Goal: Information Seeking & Learning: Learn about a topic

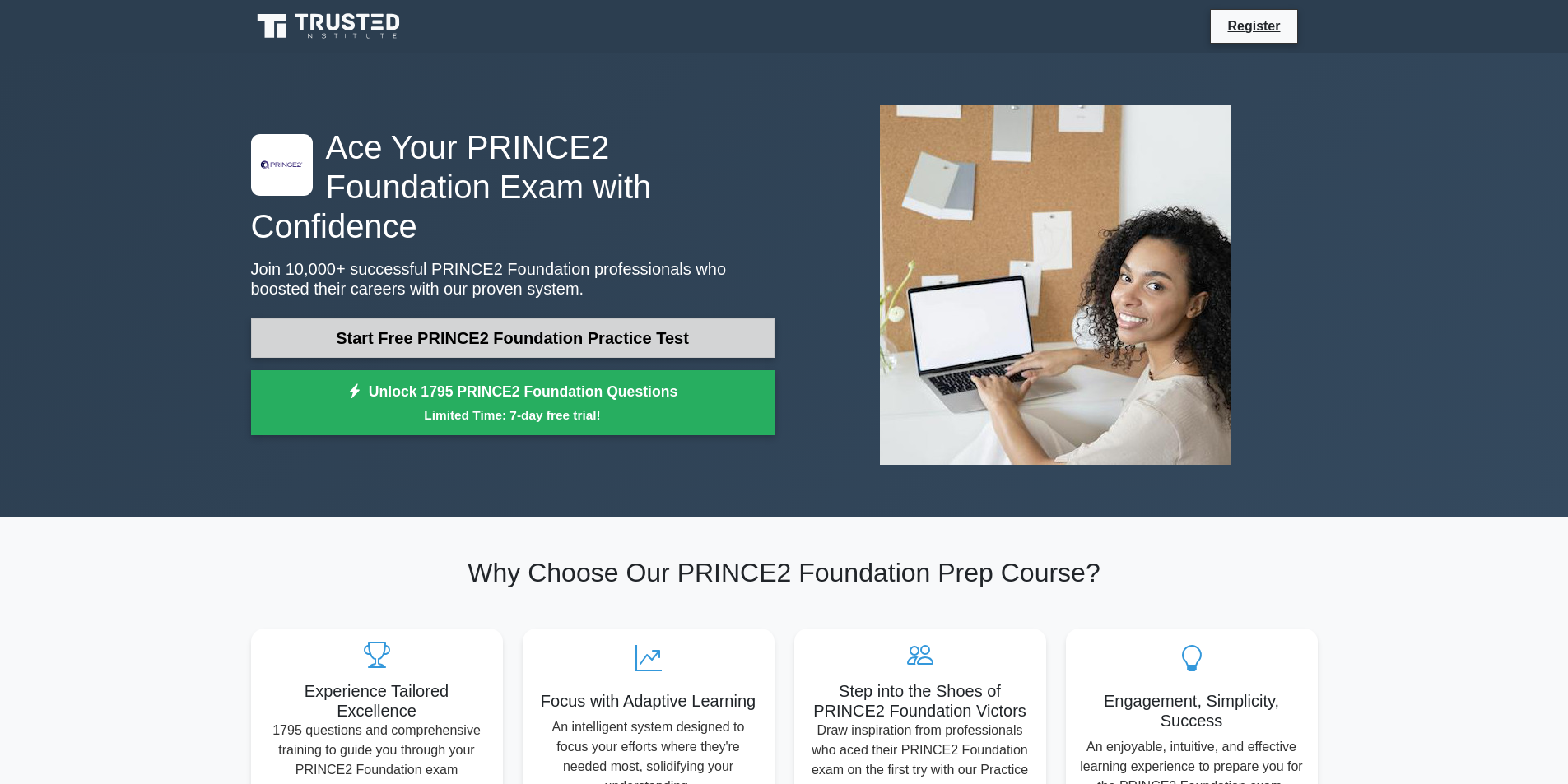
click at [554, 321] on link "Start Free PRINCE2 Foundation Practice Test" at bounding box center [513, 338] width 524 height 40
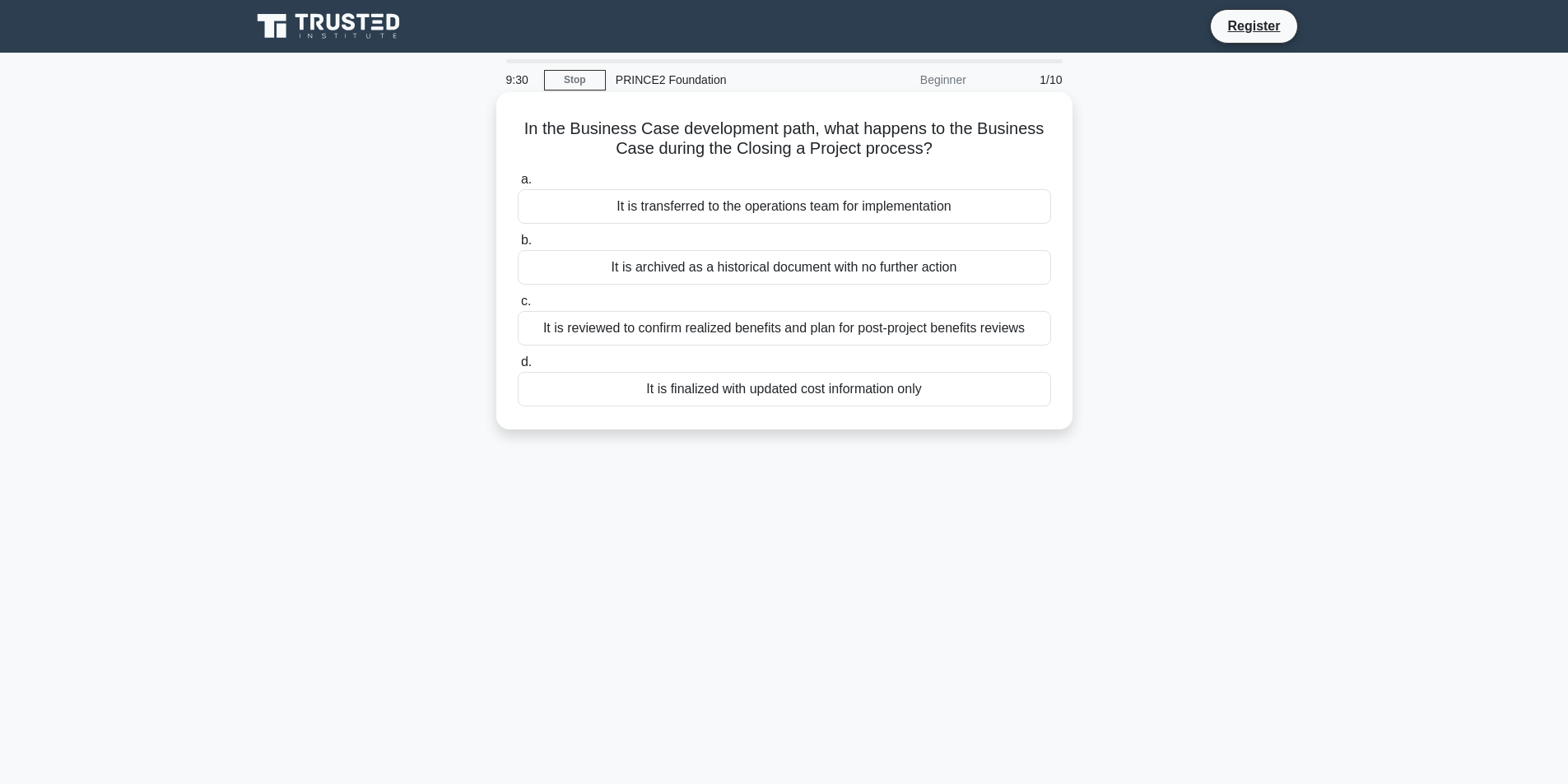
click at [799, 331] on div "It is reviewed to confirm realized benefits and plan for post-project benefits …" at bounding box center [784, 328] width 533 height 35
click at [518, 307] on input "c. It is reviewed to confirm realized benefits and plan for post-project benefi…" at bounding box center [518, 301] width 0 height 11
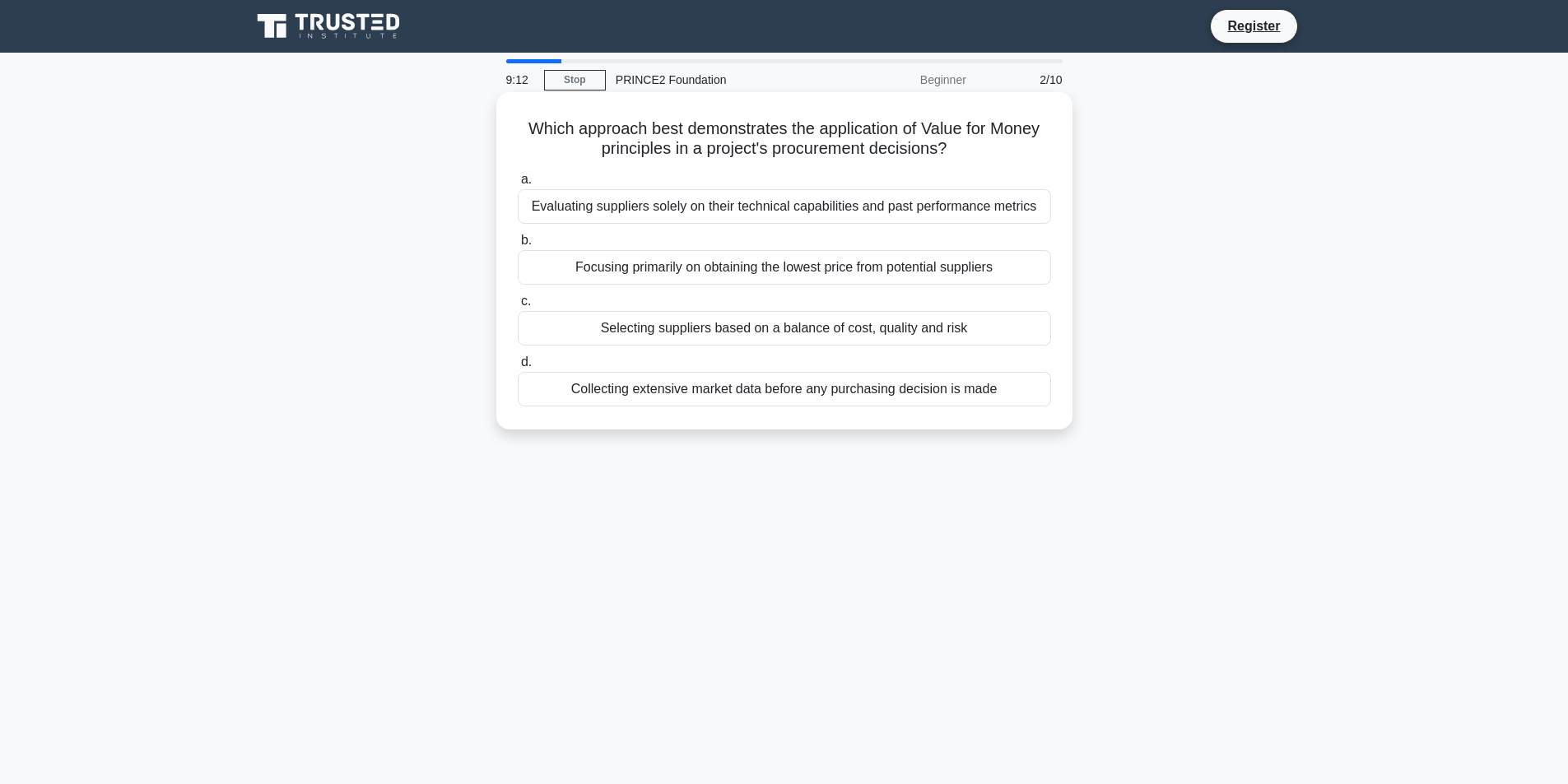
click at [880, 335] on div "Selecting suppliers based on a balance of cost, quality and risk" at bounding box center [784, 328] width 533 height 35
click at [775, 313] on div "Selecting suppliers based on a balance of cost, quality and risk" at bounding box center [784, 328] width 533 height 35
click at [518, 307] on input "c. Selecting suppliers based on a balance of cost, quality and risk" at bounding box center [518, 301] width 0 height 11
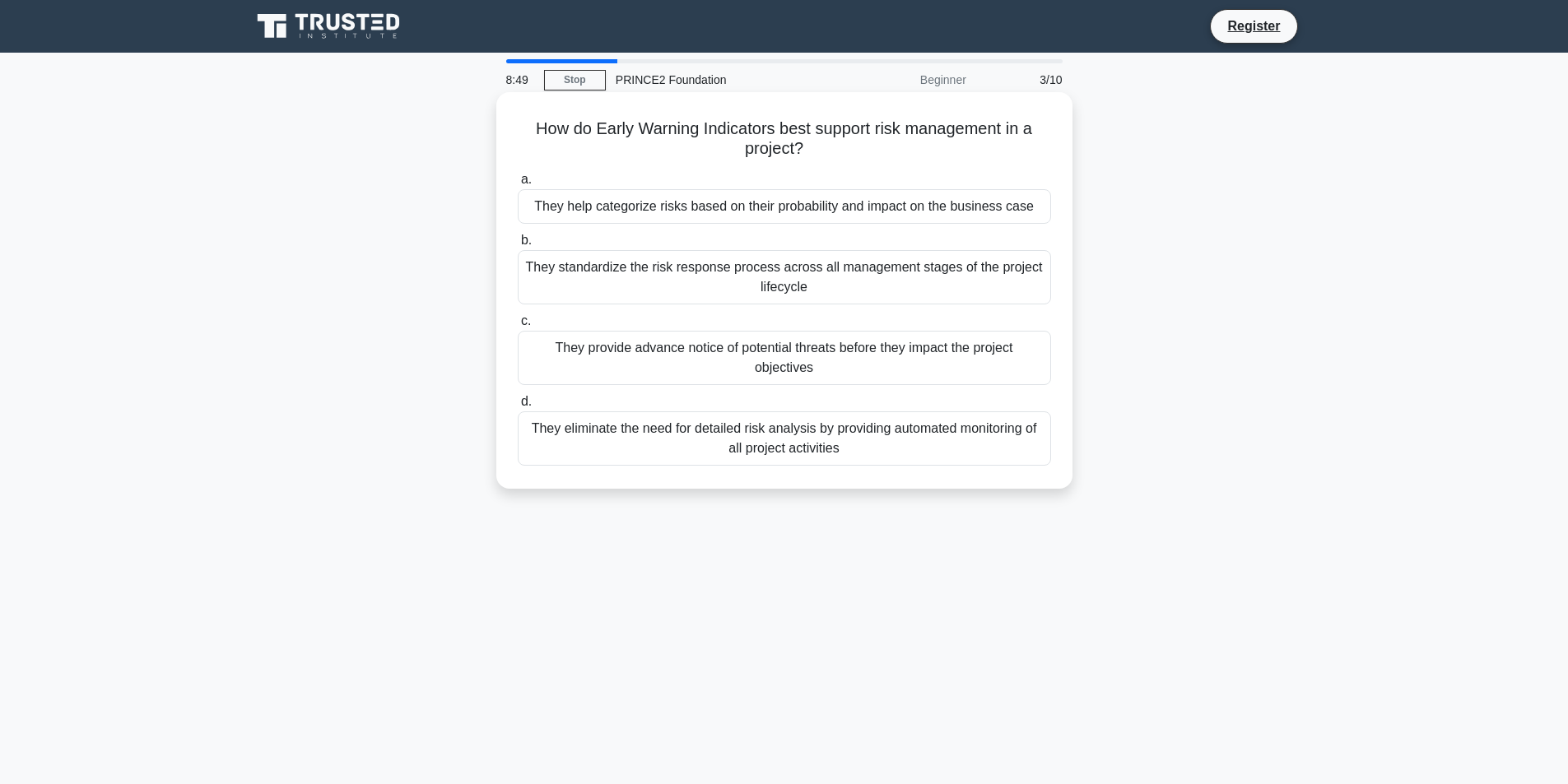
click at [754, 214] on div "They help categorize risks based on their probability and impact on the busines…" at bounding box center [784, 206] width 533 height 35
click at [518, 185] on input "a. They help categorize risks based on their probability and impact on the busi…" at bounding box center [518, 180] width 0 height 11
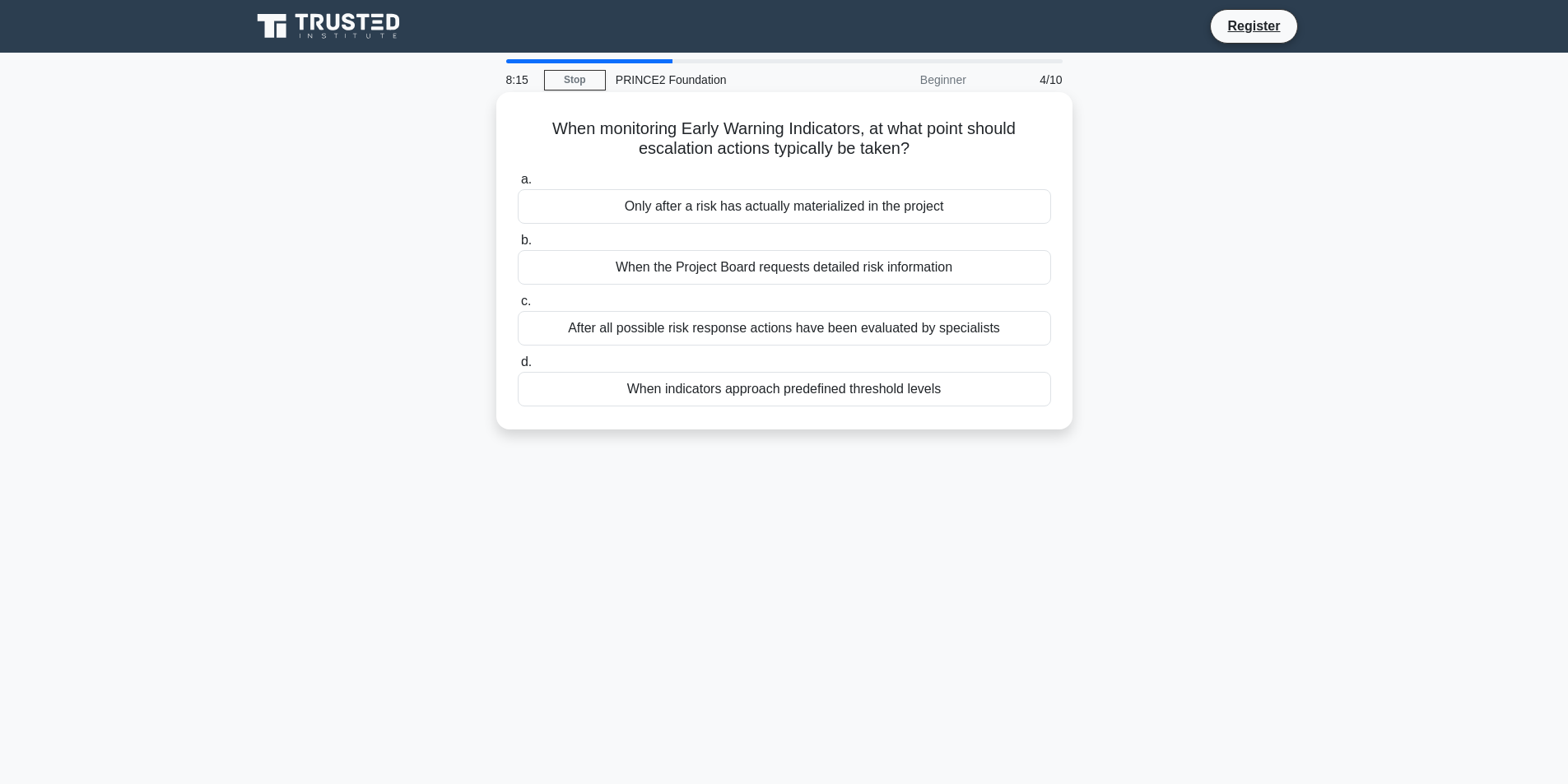
click at [793, 406] on div "When indicators approach predefined threshold levels" at bounding box center [784, 389] width 533 height 35
click at [518, 367] on input "d. When indicators approach predefined threshold levels" at bounding box center [518, 362] width 0 height 11
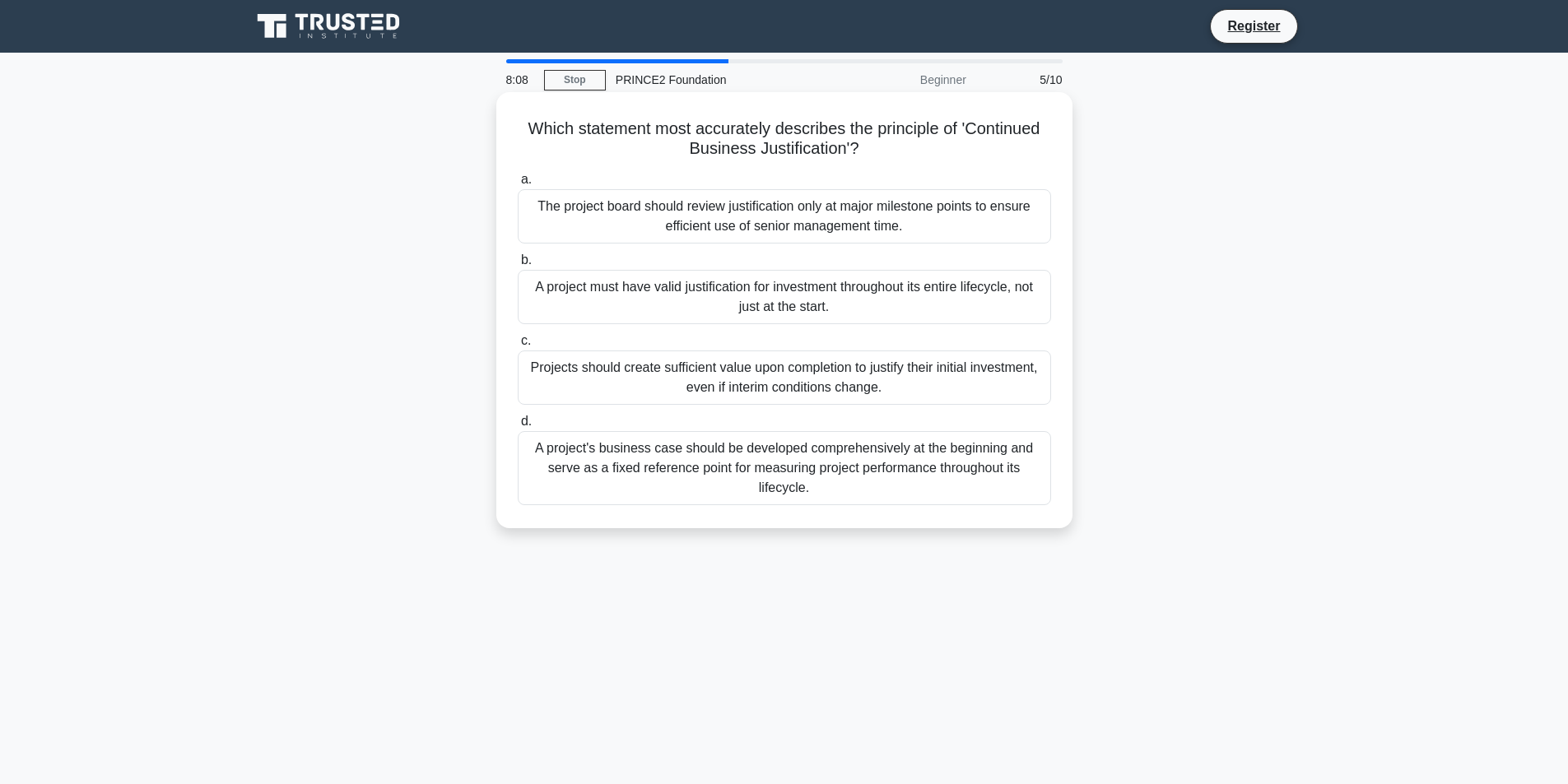
click at [1059, 112] on div "Which statement most accurately describes the principle of 'Continued Business …" at bounding box center [784, 310] width 563 height 423
click at [1034, 158] on h5 "Which statement most accurately describes the principle of 'Continued Business …" at bounding box center [784, 139] width 537 height 41
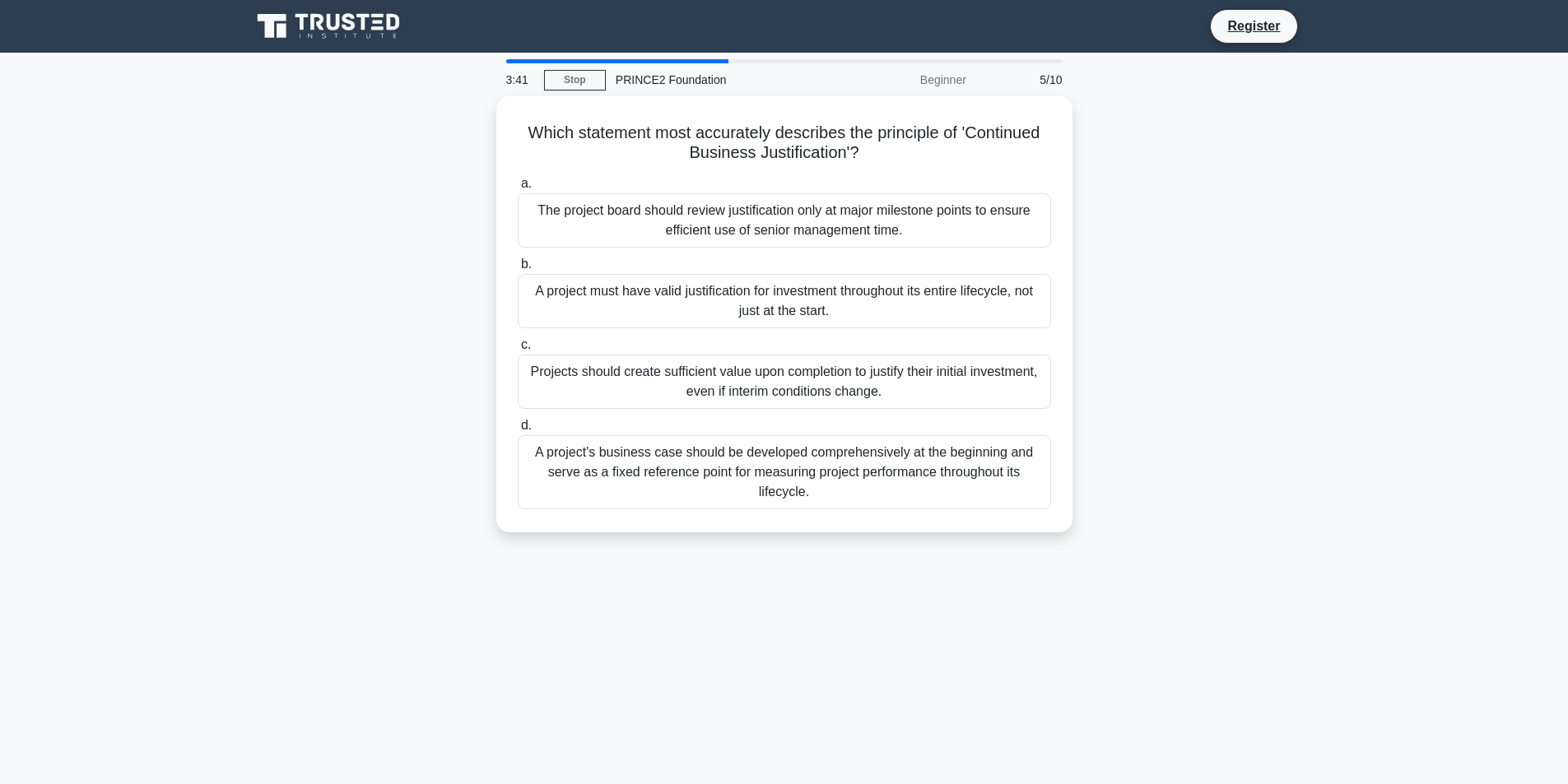
click at [1139, 511] on div "Which statement most accurately describes the principle of 'Continued Business …" at bounding box center [784, 323] width 1087 height 456
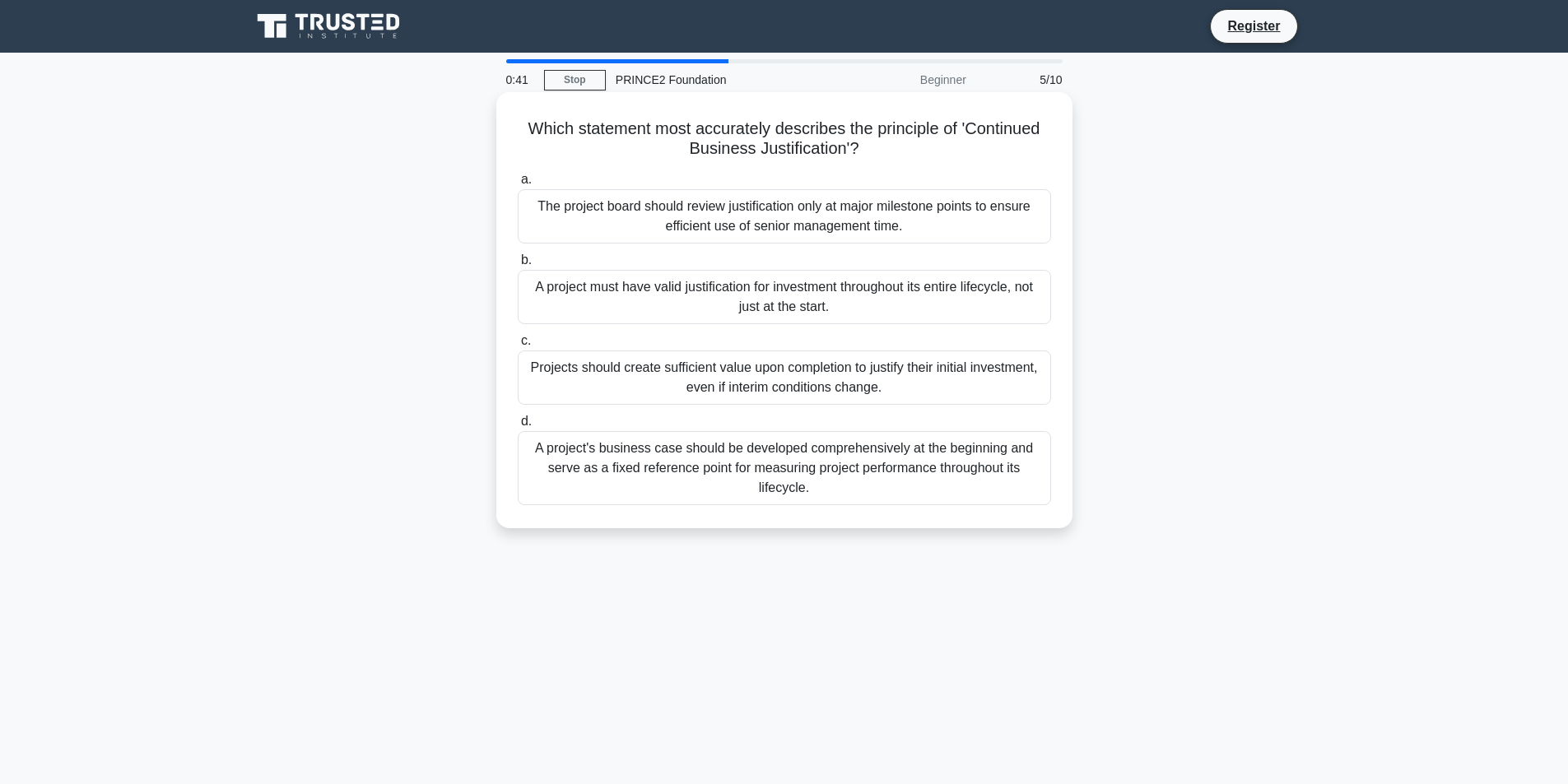
click at [791, 235] on div "The project board should review justification only at major milestone points to…" at bounding box center [784, 216] width 533 height 54
click at [518, 185] on input "a. The project board should review justification only at major milestone points…" at bounding box center [518, 180] width 0 height 11
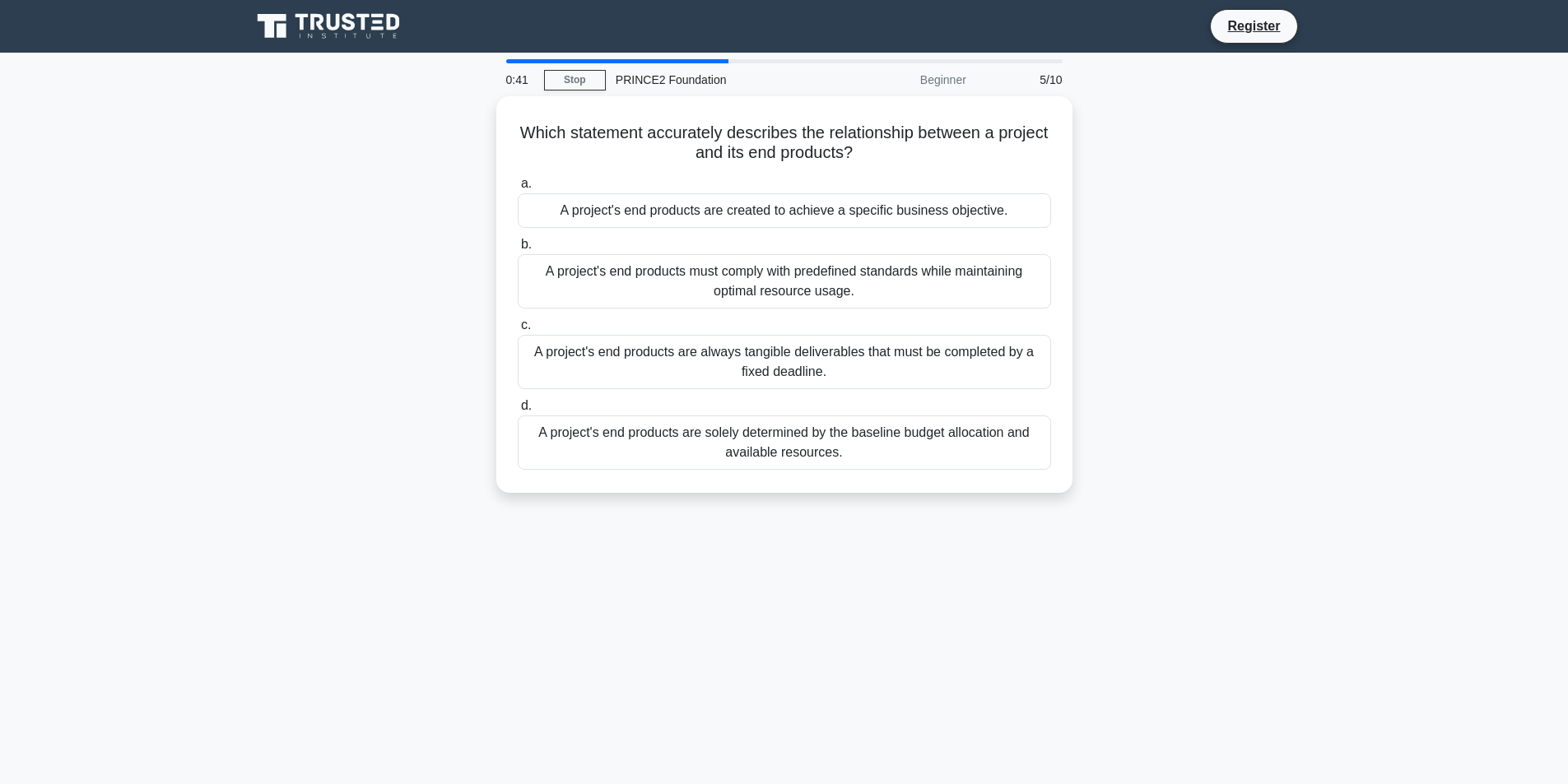
click at [791, 235] on label "b. A project's end products must comply with predefined standards while maintai…" at bounding box center [784, 271] width 533 height 74
click at [518, 239] on input "b. A project's end products must comply with predefined standards while maintai…" at bounding box center [518, 244] width 0 height 11
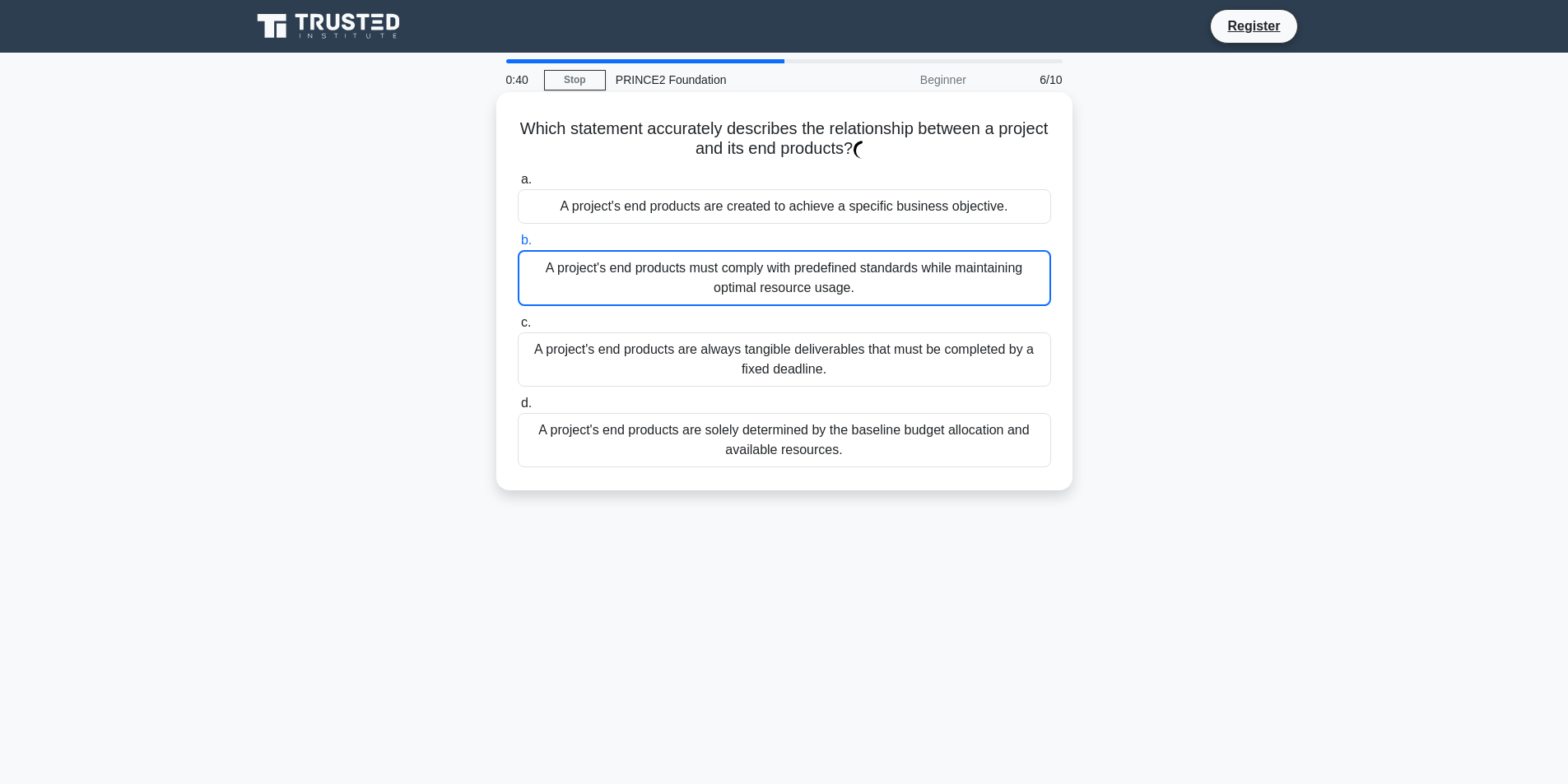
click at [771, 187] on label "a. A project's end products are created to achieve a specific business objectiv…" at bounding box center [784, 197] width 533 height 54
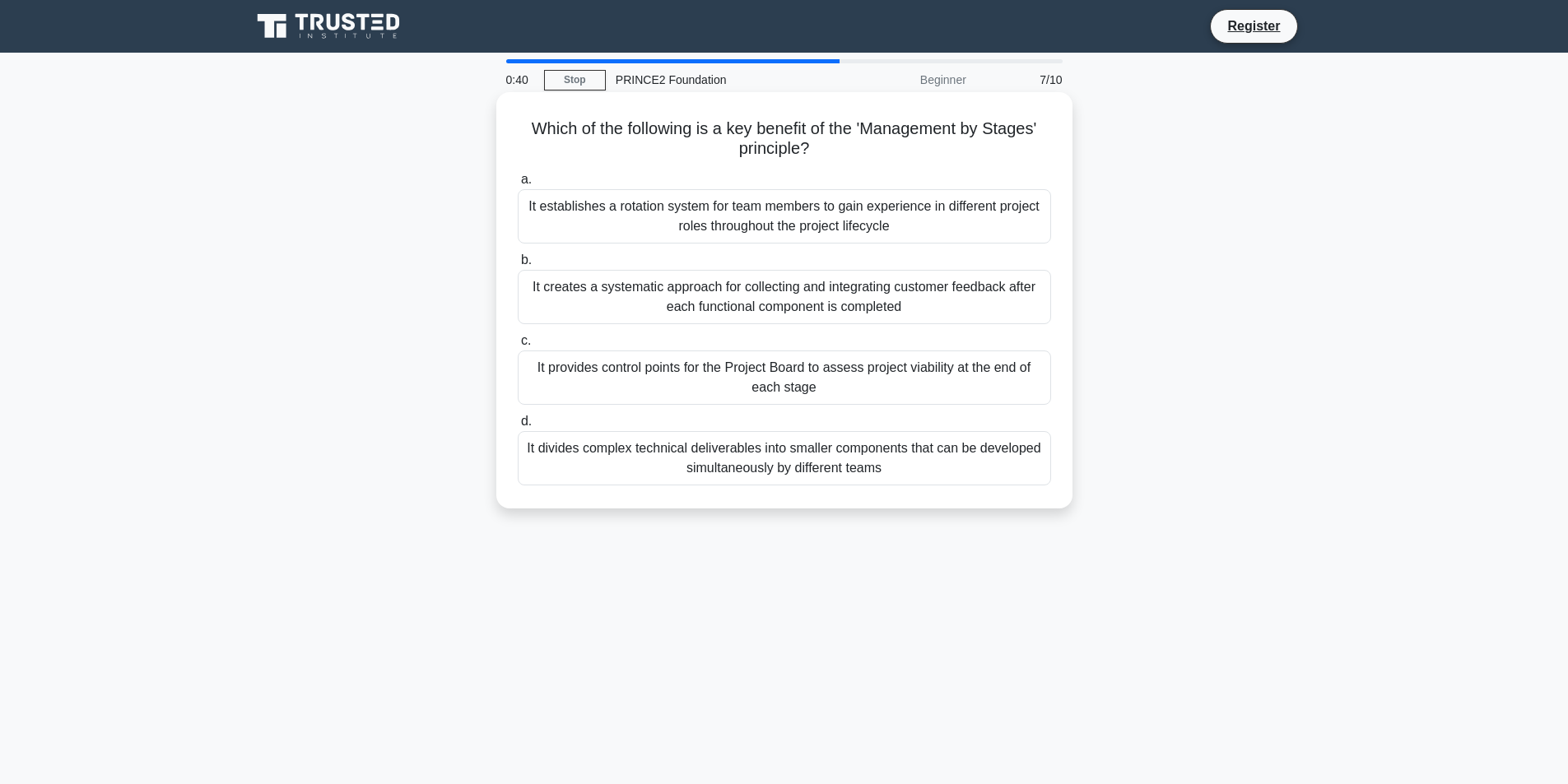
click at [775, 216] on div "It establishes a rotation system for team members to gain experience in differe…" at bounding box center [784, 216] width 533 height 54
click at [518, 185] on input "a. It establishes a rotation system for team members to gain experience in diff…" at bounding box center [518, 180] width 0 height 11
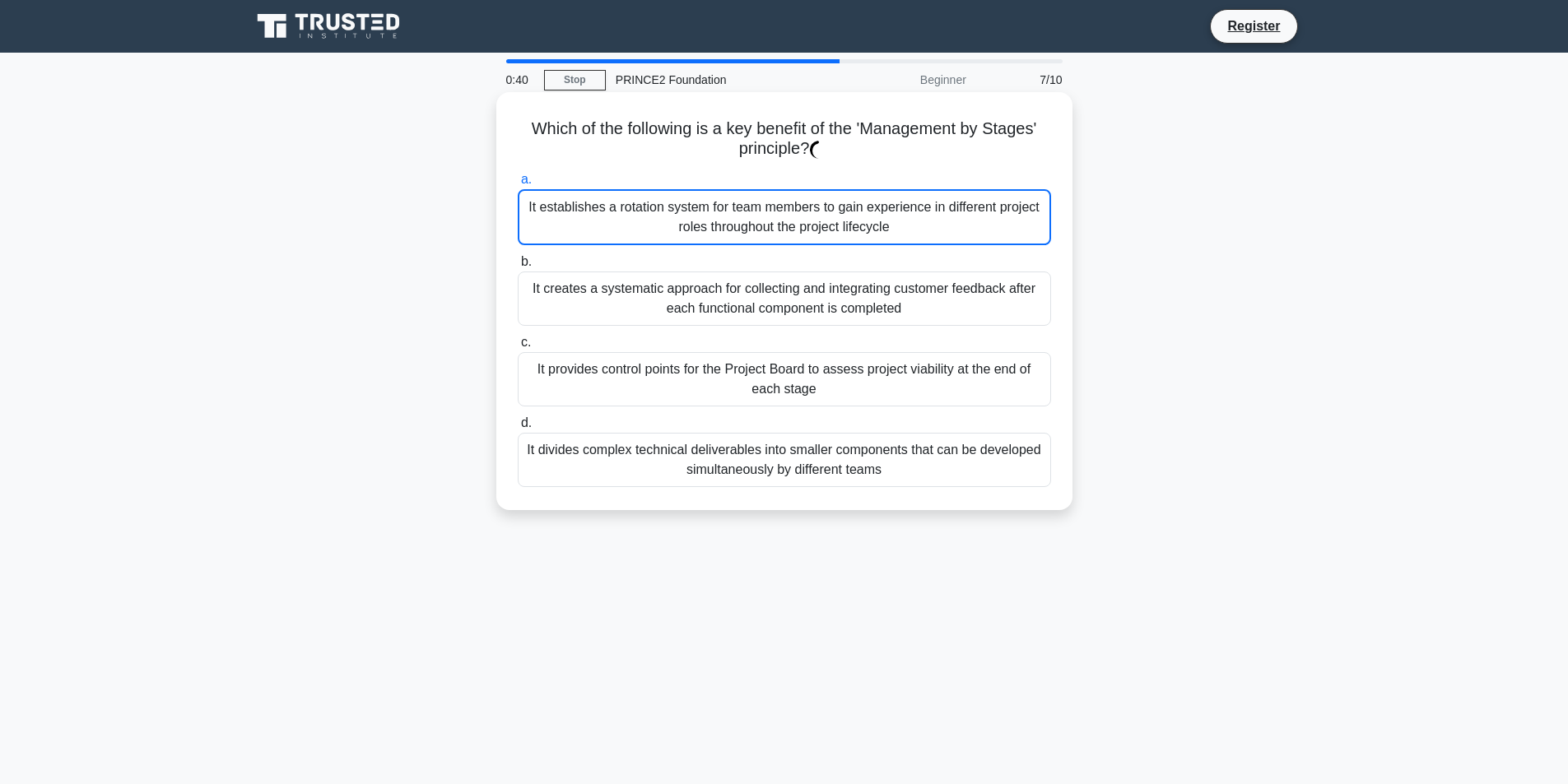
click at [775, 216] on div "It establishes a rotation system for team members to gain experience in differe…" at bounding box center [784, 217] width 533 height 56
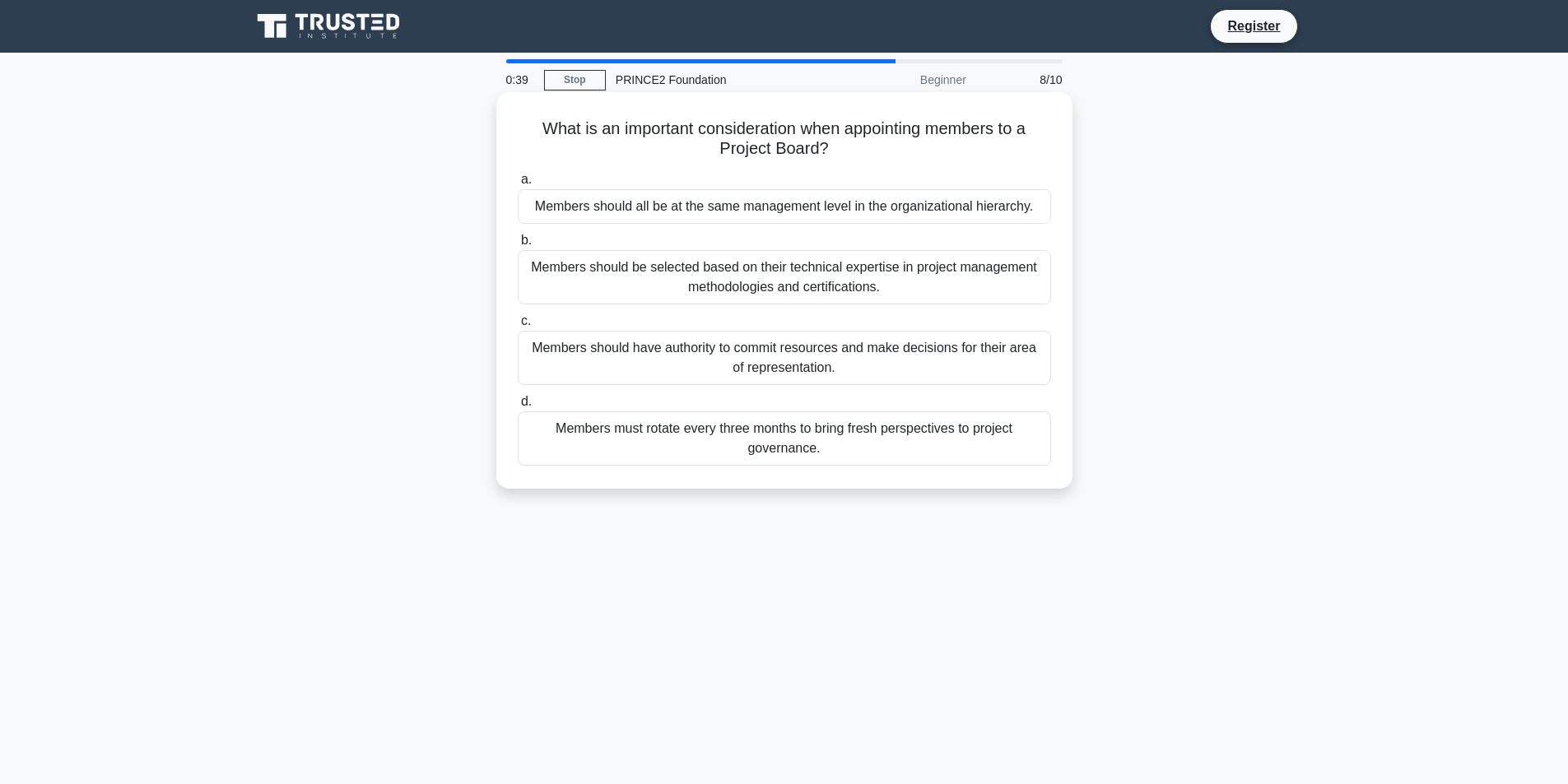
click at [775, 244] on label "b. Members should be selected based on their technical expertise in project man…" at bounding box center [784, 266] width 533 height 74
click at [518, 244] on input "b. Members should be selected based on their technical expertise in project man…" at bounding box center [518, 240] width 0 height 11
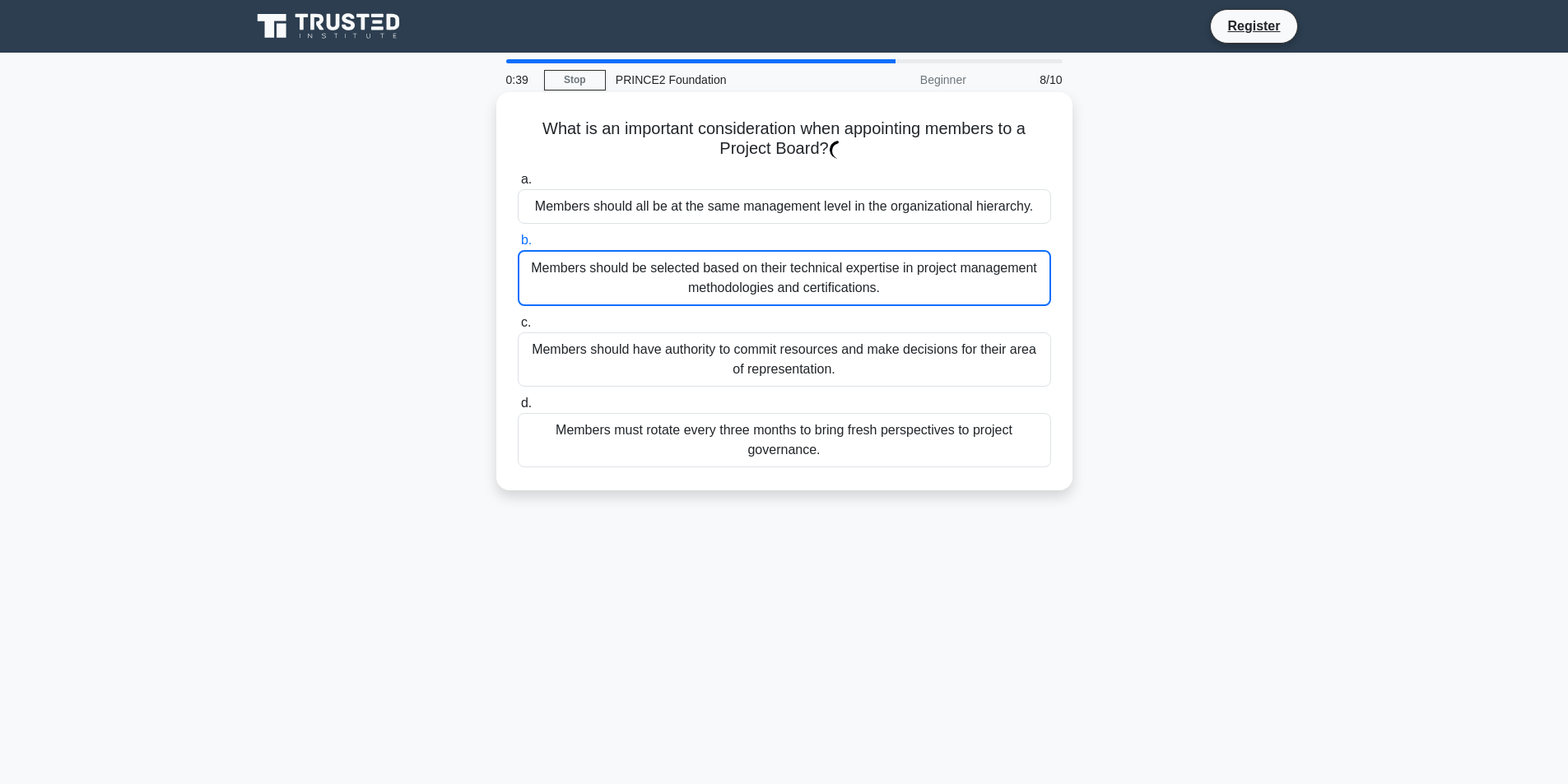
click at [771, 243] on label "b. Members should be selected based on their technical expertise in project man…" at bounding box center [784, 267] width 533 height 76
click at [518, 243] on input "b. Members should be selected based on their technical expertise in project man…" at bounding box center [518, 240] width 0 height 11
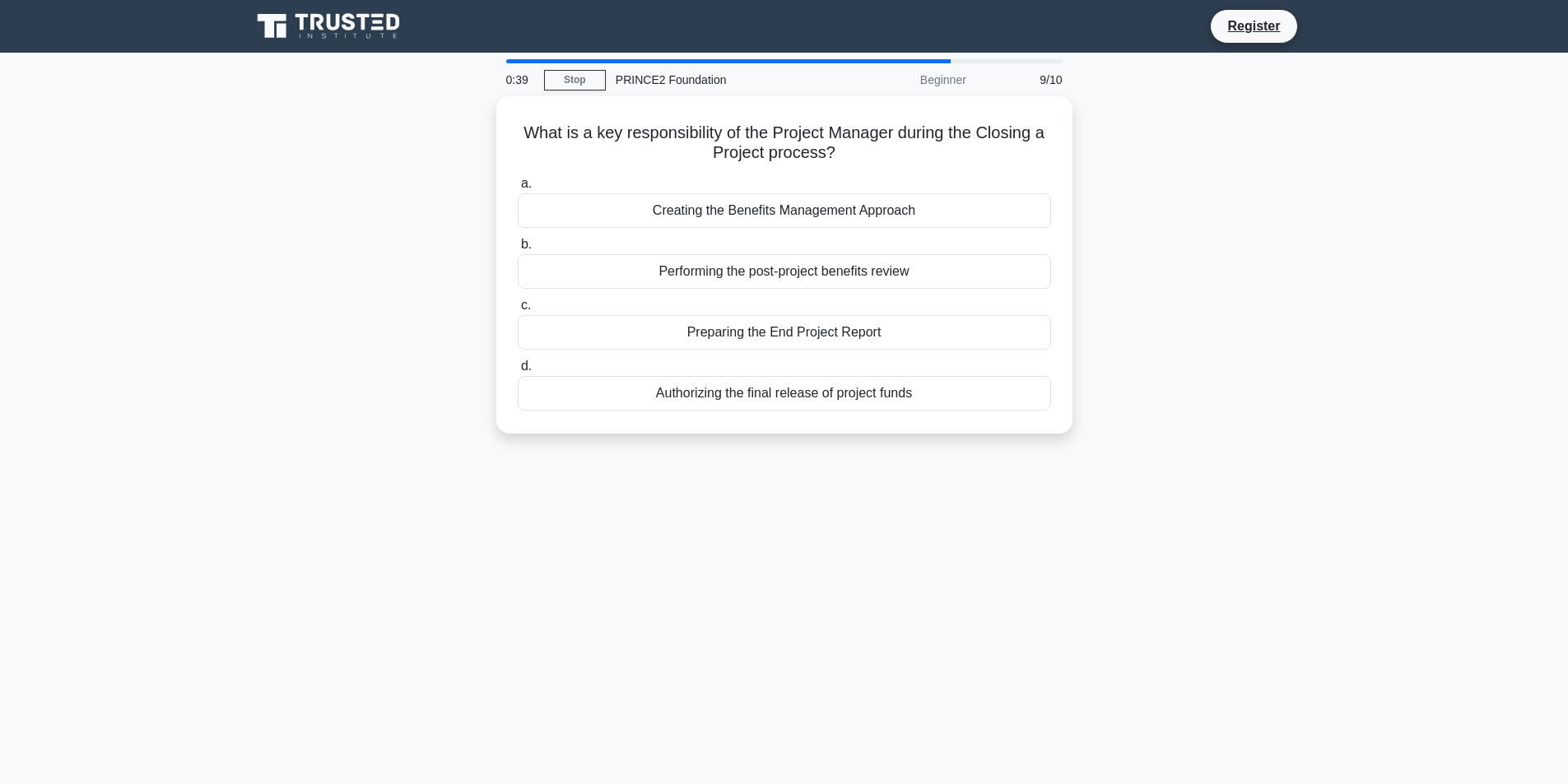
click at [773, 234] on label "b. Performing the post-project benefits review" at bounding box center [784, 261] width 533 height 54
click at [518, 239] on input "b. Performing the post-project benefits review" at bounding box center [518, 244] width 0 height 11
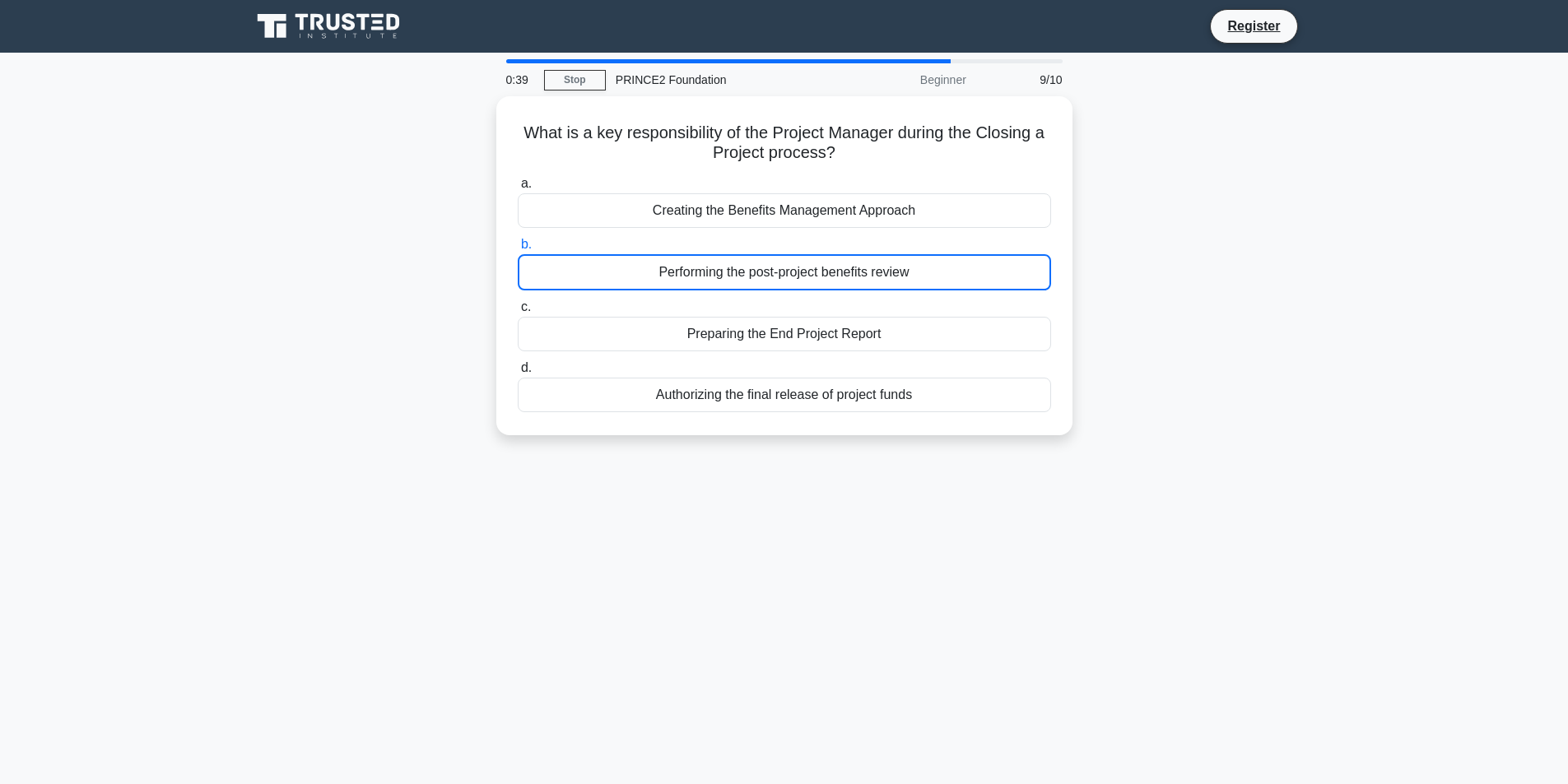
click at [773, 234] on label "b. Performing the post-project benefits review" at bounding box center [784, 262] width 533 height 56
click at [518, 239] on input "b. Performing the post-project benefits review" at bounding box center [518, 244] width 0 height 11
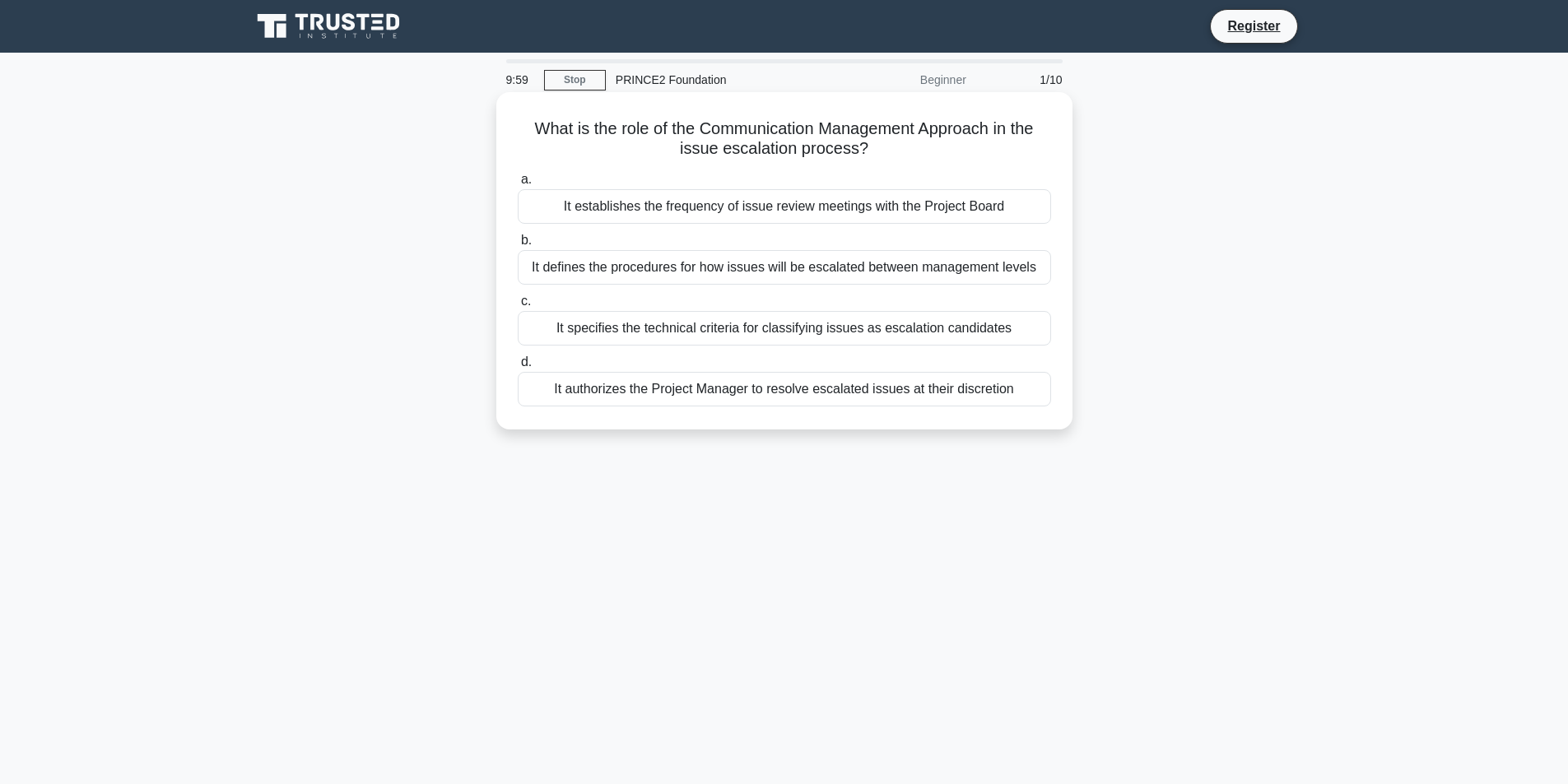
click at [679, 199] on div "It establishes the frequency of issue review meetings with the Project Board" at bounding box center [784, 206] width 533 height 35
click at [518, 185] on input "a. It establishes the frequency of issue review meetings with the Project Board" at bounding box center [518, 180] width 0 height 11
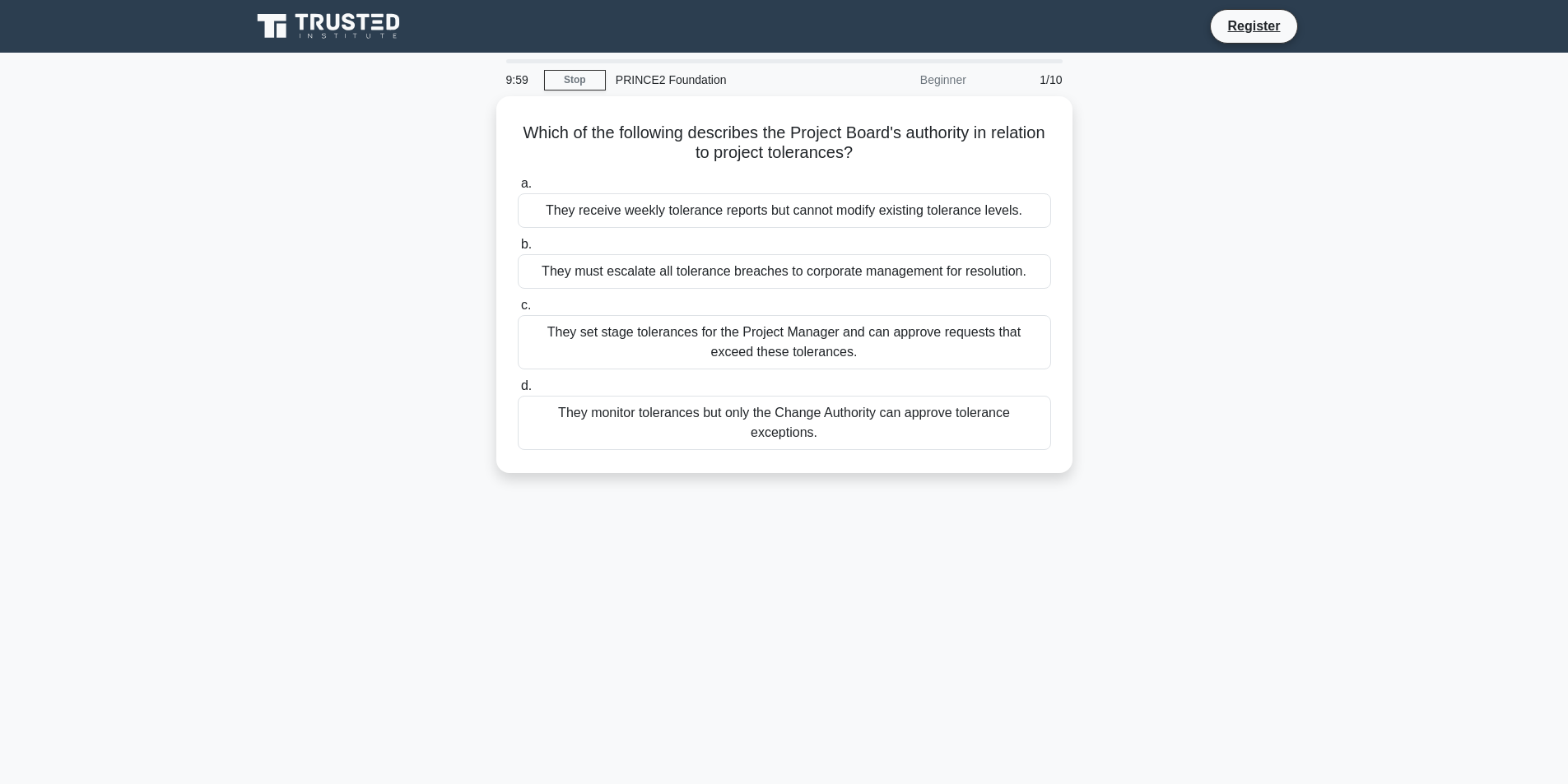
click at [679, 199] on div "They receive weekly tolerance reports but cannot modify existing tolerance leve…" at bounding box center [784, 210] width 533 height 35
click at [518, 189] on input "a. They receive weekly tolerance reports but cannot modify existing tolerance l…" at bounding box center [518, 183] width 0 height 11
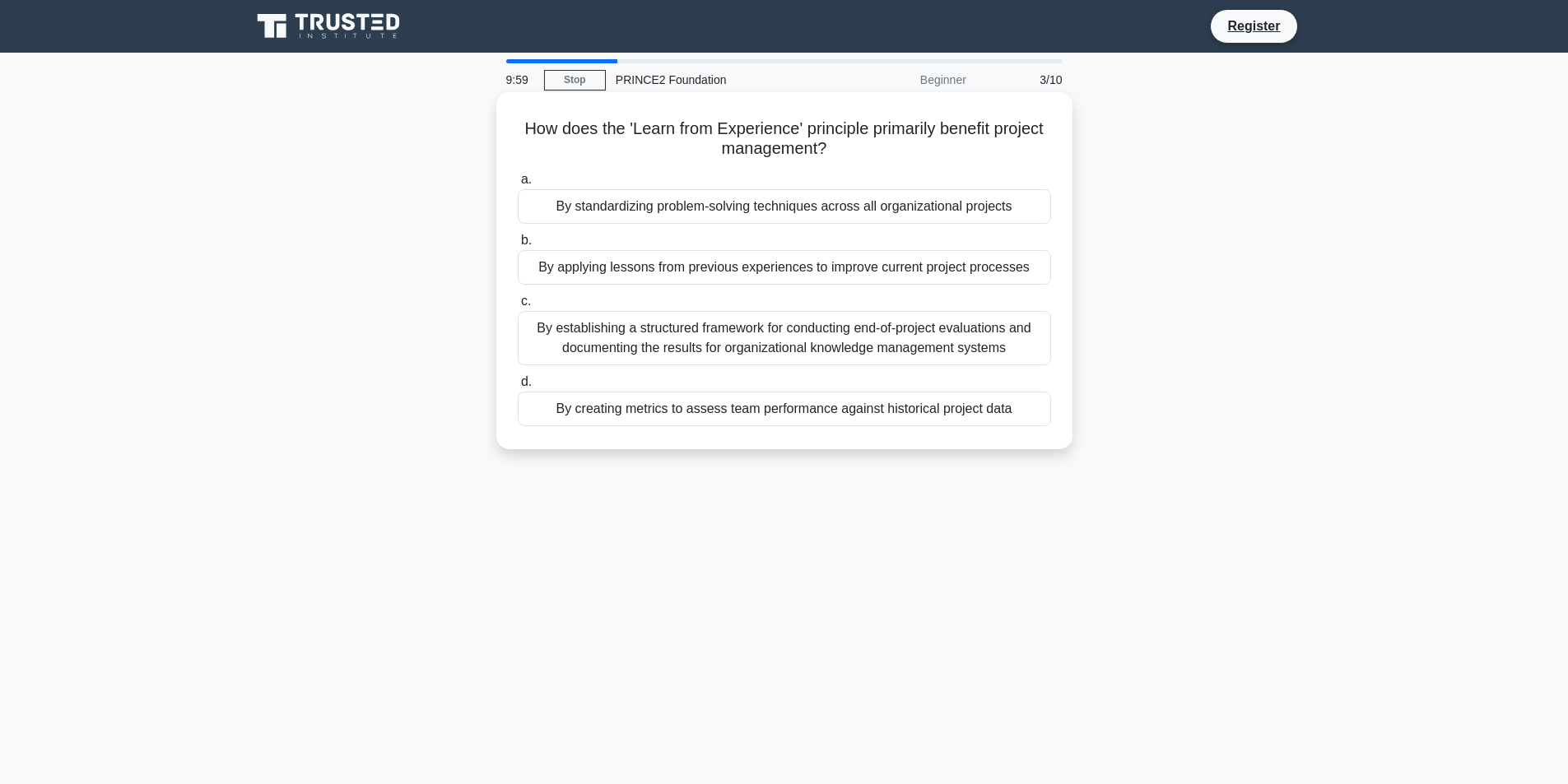
click at [690, 181] on label "a. By standardizing problem-solving techniques across all organizational projec…" at bounding box center [784, 197] width 533 height 54
click at [518, 181] on input "a. By standardizing problem-solving techniques across all organizational projec…" at bounding box center [518, 180] width 0 height 11
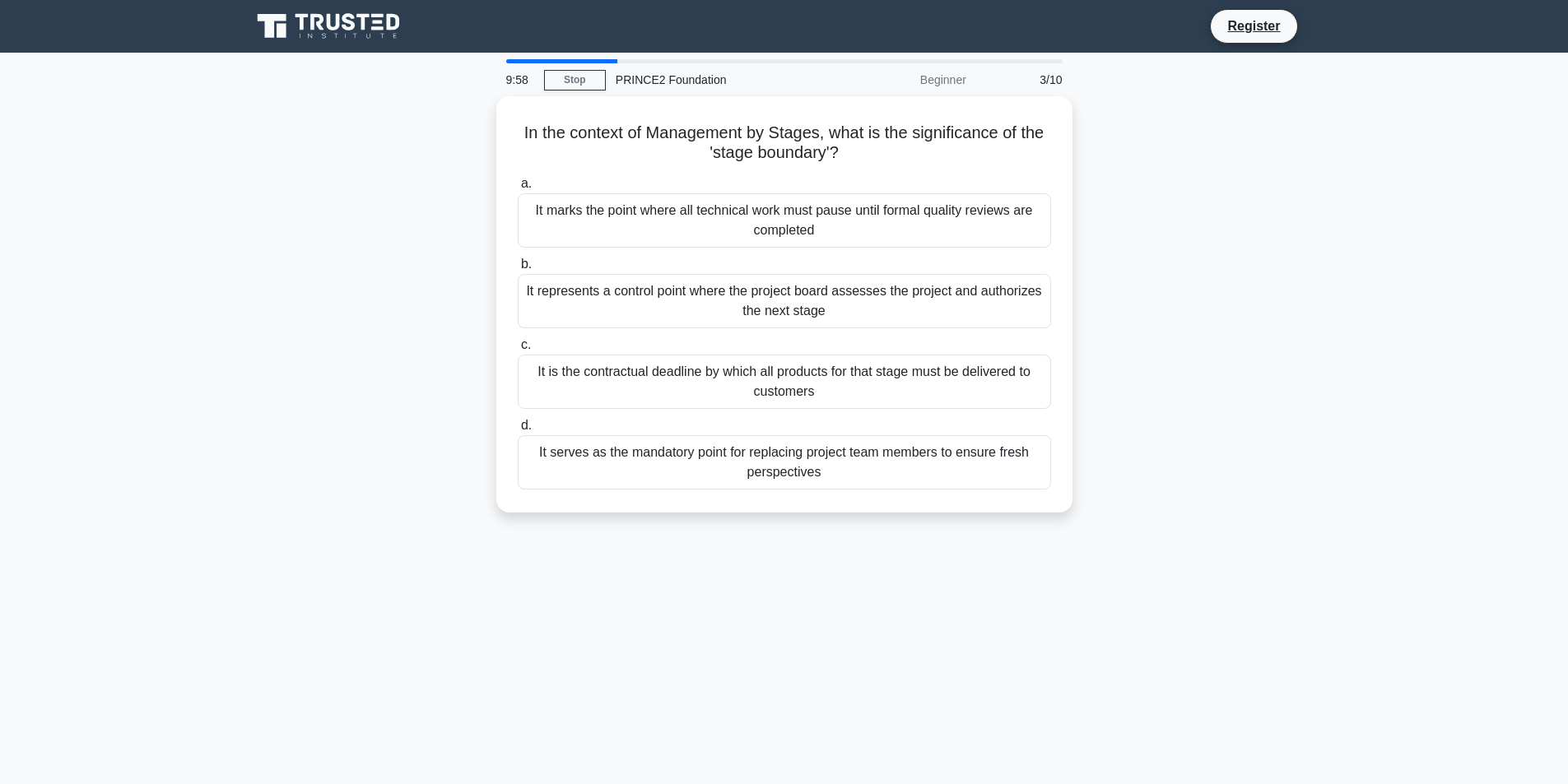
click at [690, 181] on label "a. It marks the point where all technical work must pause until formal quality …" at bounding box center [784, 210] width 533 height 74
click at [518, 181] on input "a. It marks the point where all technical work must pause until formal quality …" at bounding box center [518, 183] width 0 height 11
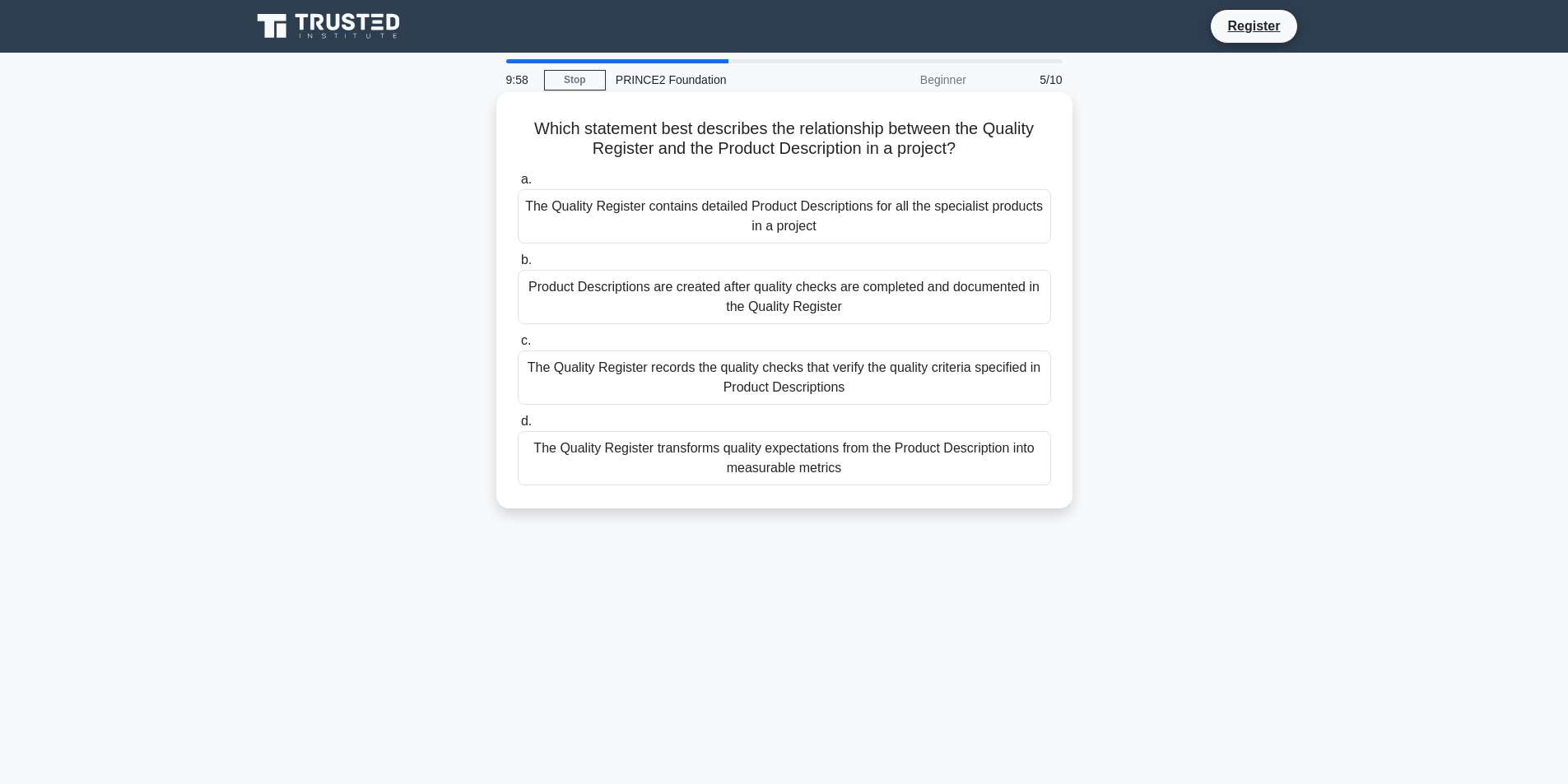
click at [691, 172] on label "a. The Quality Register contains detailed Product Descriptions for all the spec…" at bounding box center [784, 206] width 533 height 74
click at [518, 175] on input "a. The Quality Register contains detailed Product Descriptions for all the spec…" at bounding box center [518, 180] width 0 height 11
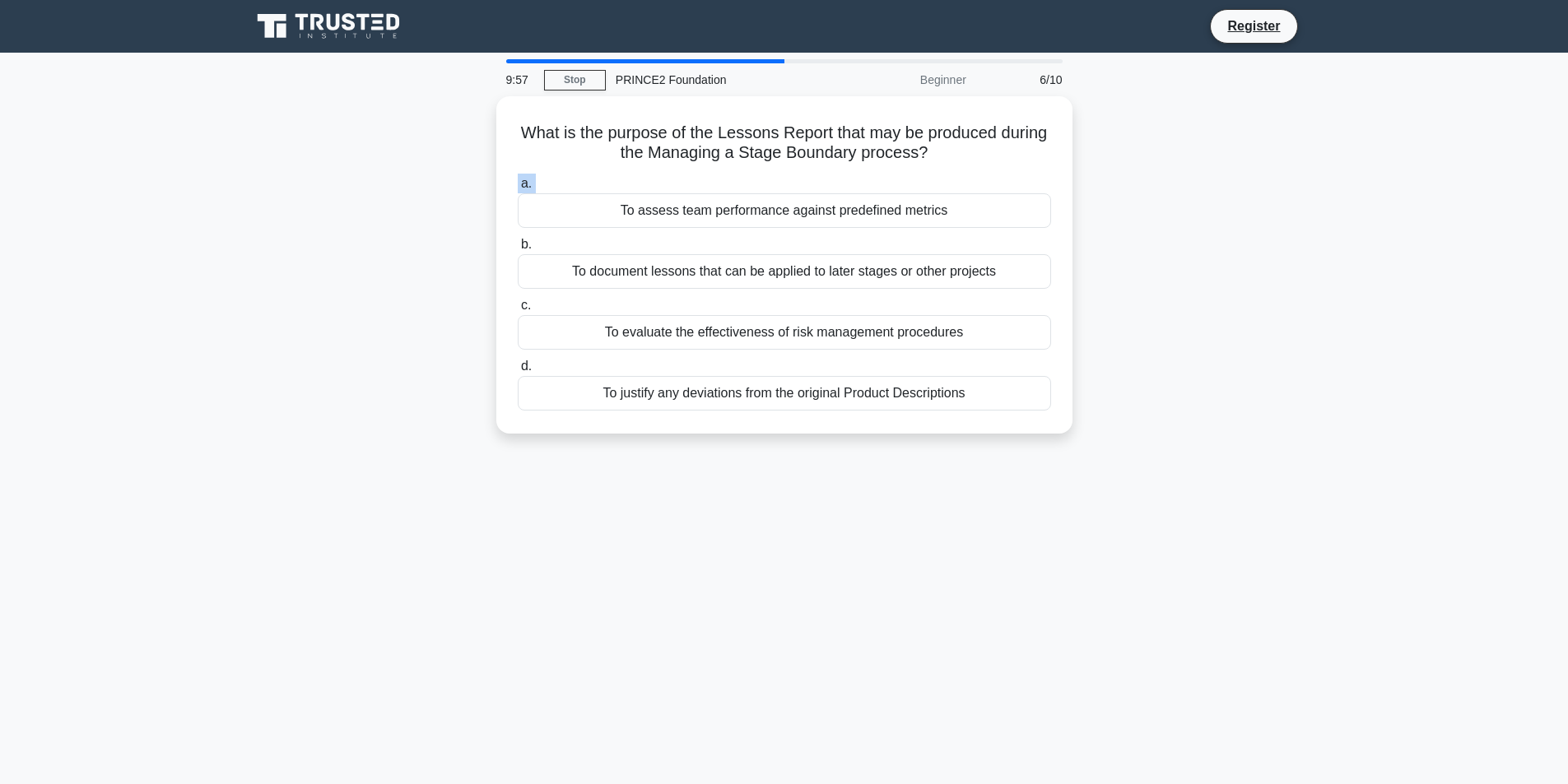
click at [691, 174] on label "a. To assess team performance against predefined metrics" at bounding box center [784, 201] width 533 height 54
click at [518, 178] on input "a. To assess team performance against predefined metrics" at bounding box center [518, 183] width 0 height 11
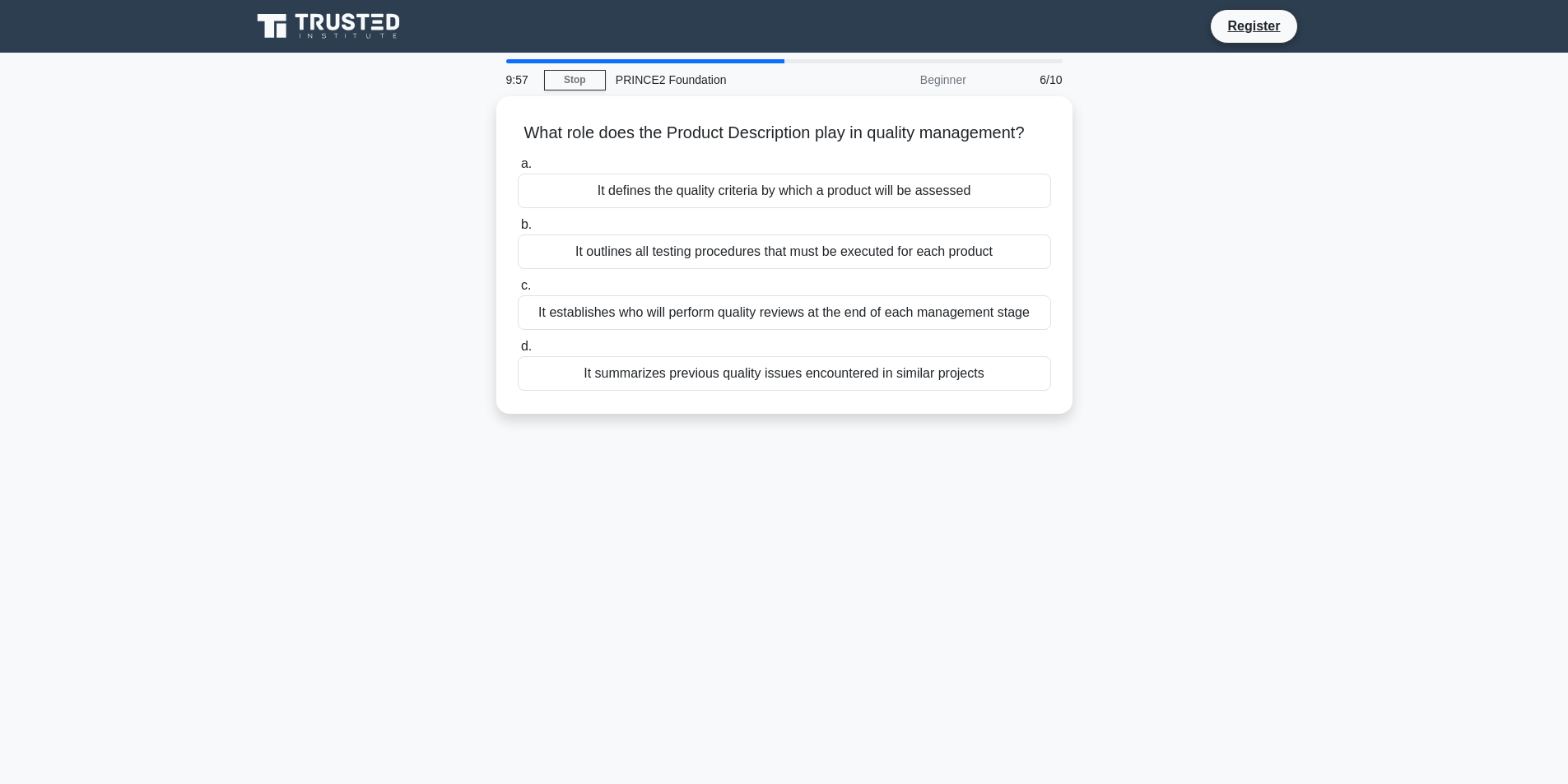
click at [691, 172] on div "a. It defines the quality criteria by which a product will be assessed b. It ou…" at bounding box center [784, 272] width 553 height 244
click at [691, 172] on label "a. It defines the quality criteria by which a product will be assessed" at bounding box center [784, 181] width 533 height 54
click at [518, 170] on input "a. It defines the quality criteria by which a product will be assessed" at bounding box center [518, 164] width 0 height 11
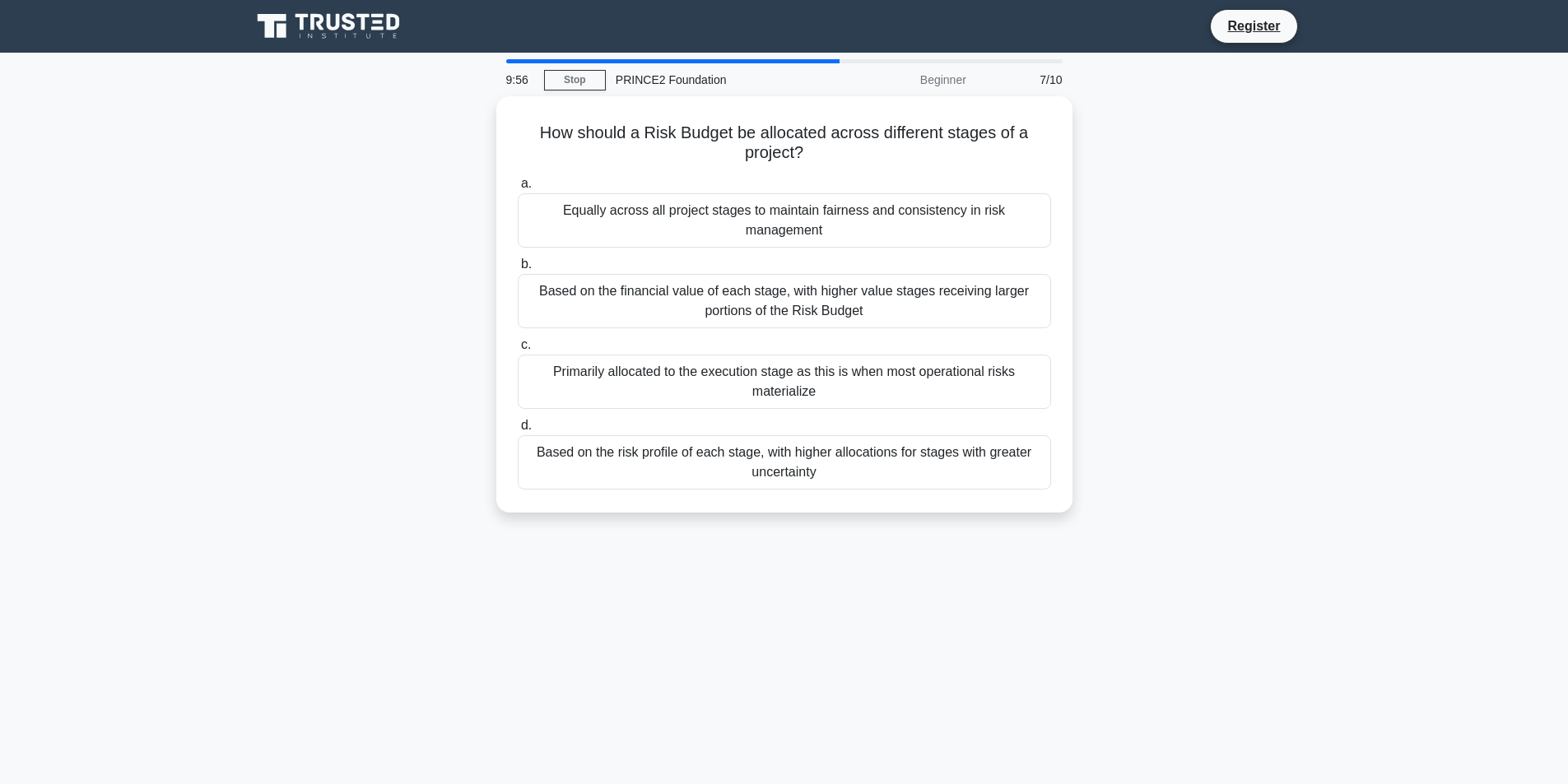
click at [691, 174] on label "a. Equally across all project stages to maintain fairness and consistency in ri…" at bounding box center [784, 210] width 533 height 74
click at [518, 178] on input "a. Equally across all project stages to maintain fairness and consistency in ri…" at bounding box center [518, 183] width 0 height 11
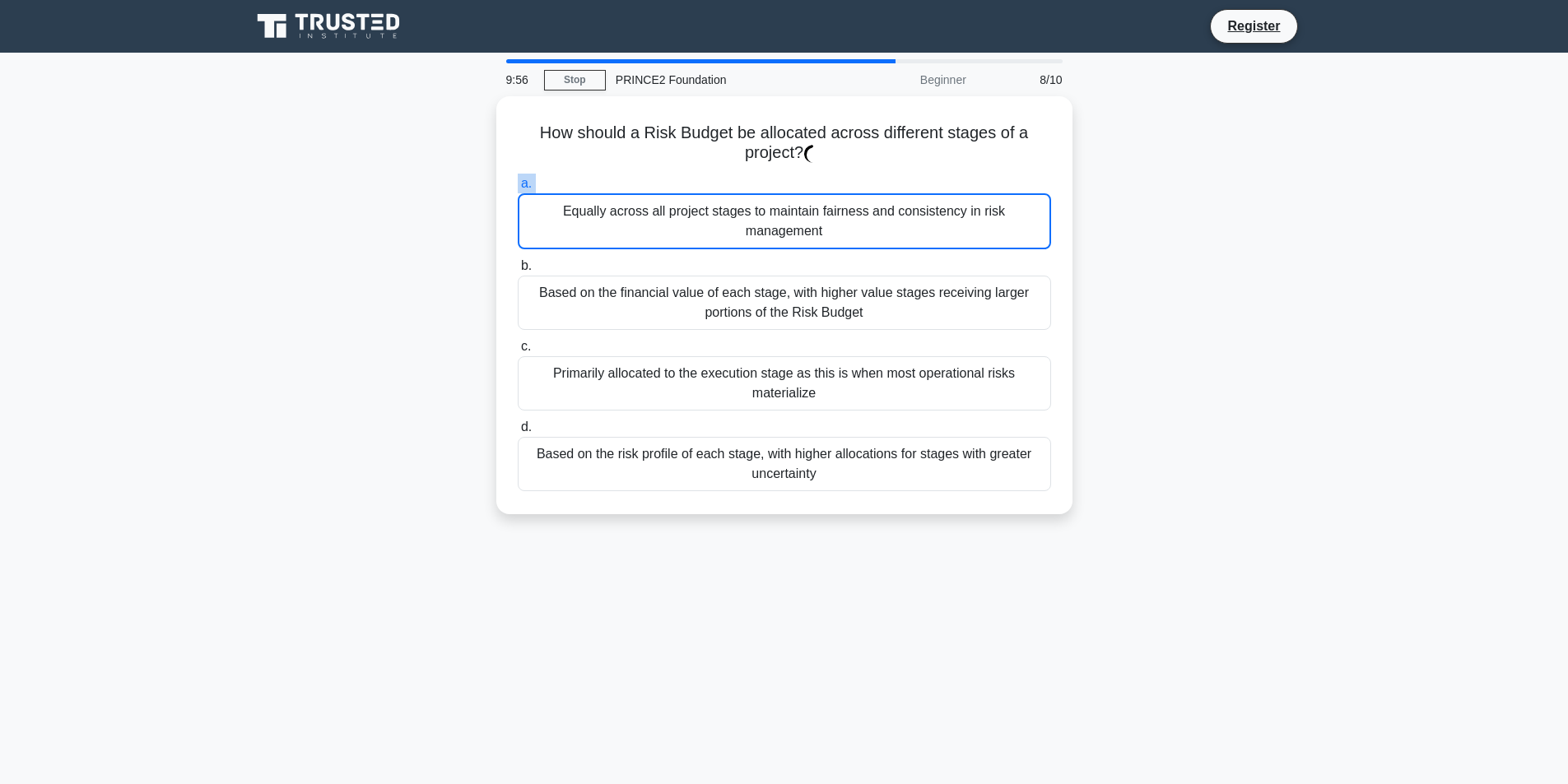
click at [691, 174] on label "a. Equally across all project stages to maintain fairness and consistency in ri…" at bounding box center [784, 211] width 533 height 76
click at [518, 178] on input "a. Equally across all project stages to maintain fairness and consistency in ri…" at bounding box center [518, 183] width 0 height 11
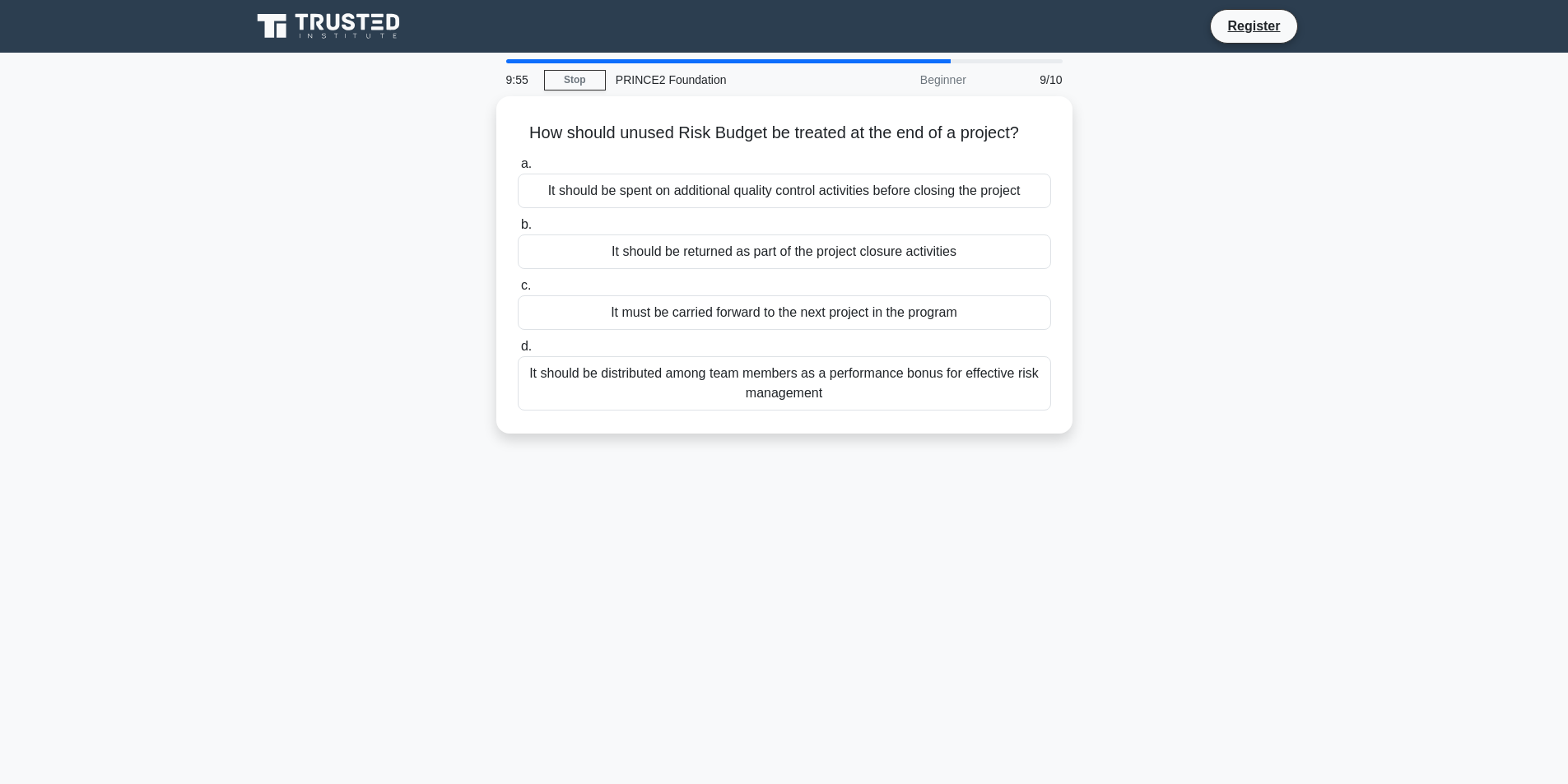
click at [691, 174] on div "It should be spent on additional quality control activities before closing the …" at bounding box center [784, 191] width 533 height 35
click at [518, 170] on input "a. It should be spent on additional quality control activities before closing t…" at bounding box center [518, 164] width 0 height 11
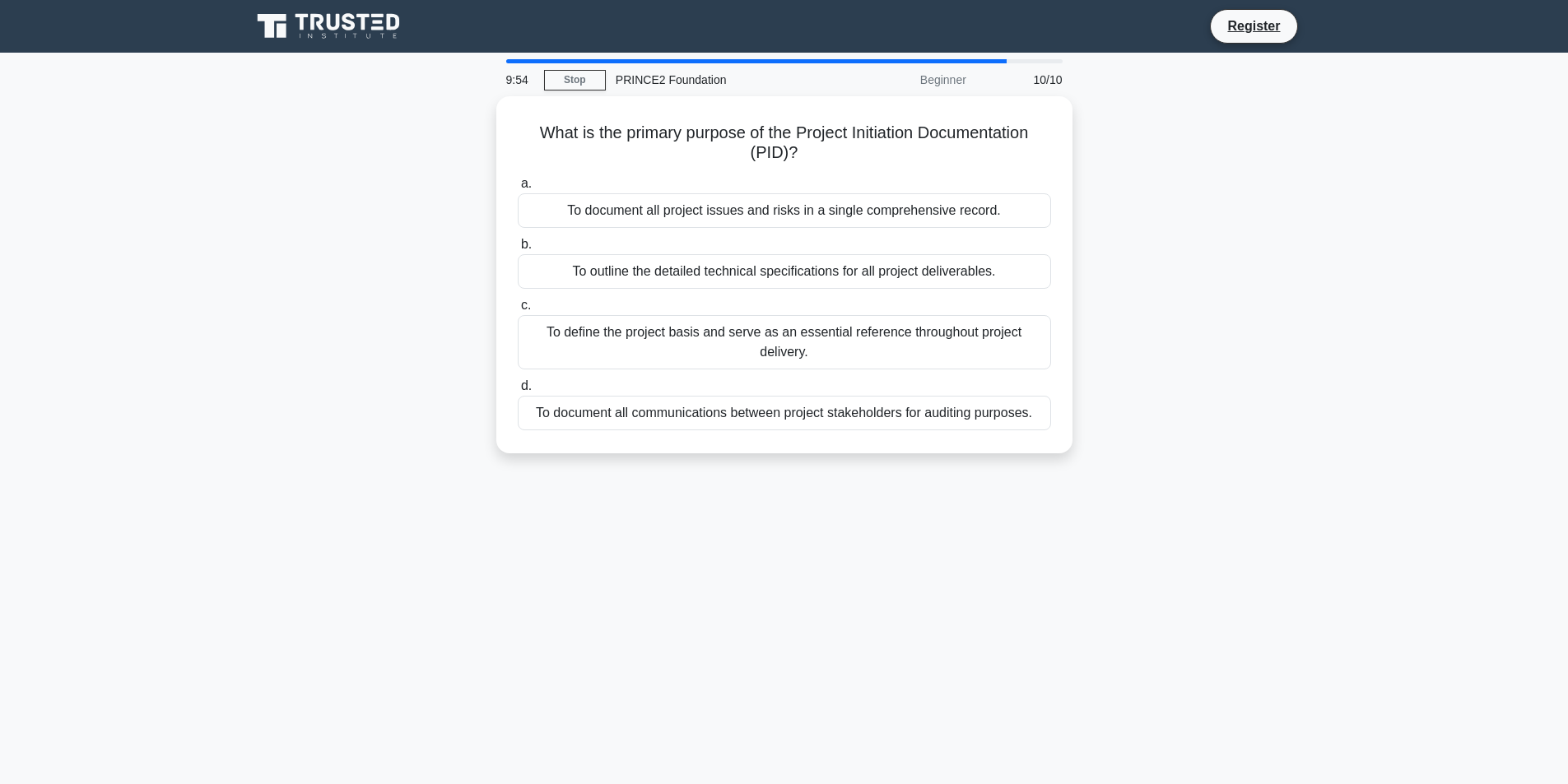
click at [691, 174] on label "a. To document all project issues and risks in a single comprehensive record." at bounding box center [784, 201] width 533 height 54
click at [518, 178] on input "a. To document all project issues and risks in a single comprehensive record." at bounding box center [518, 183] width 0 height 11
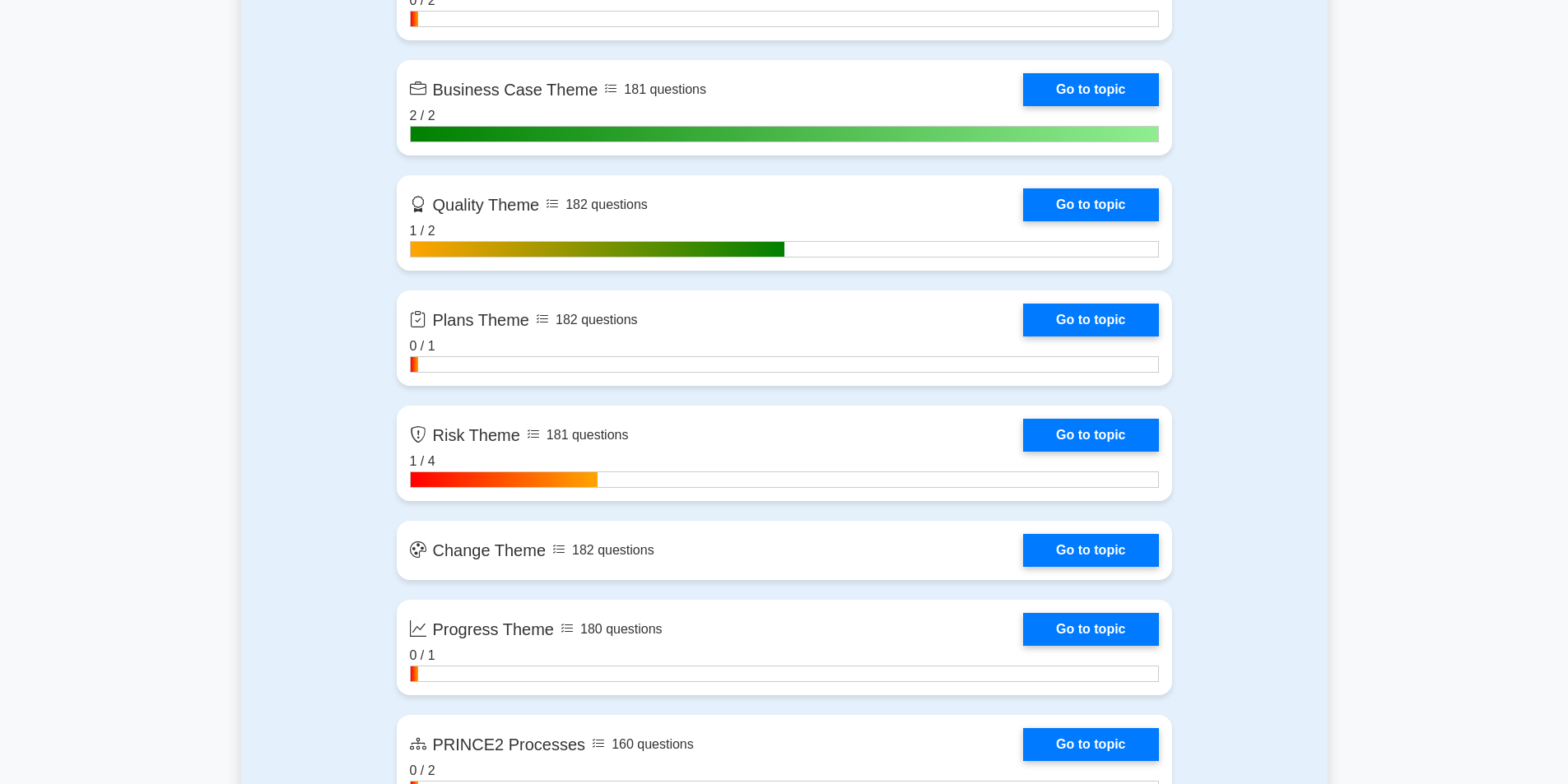
scroll to position [1536, 0]
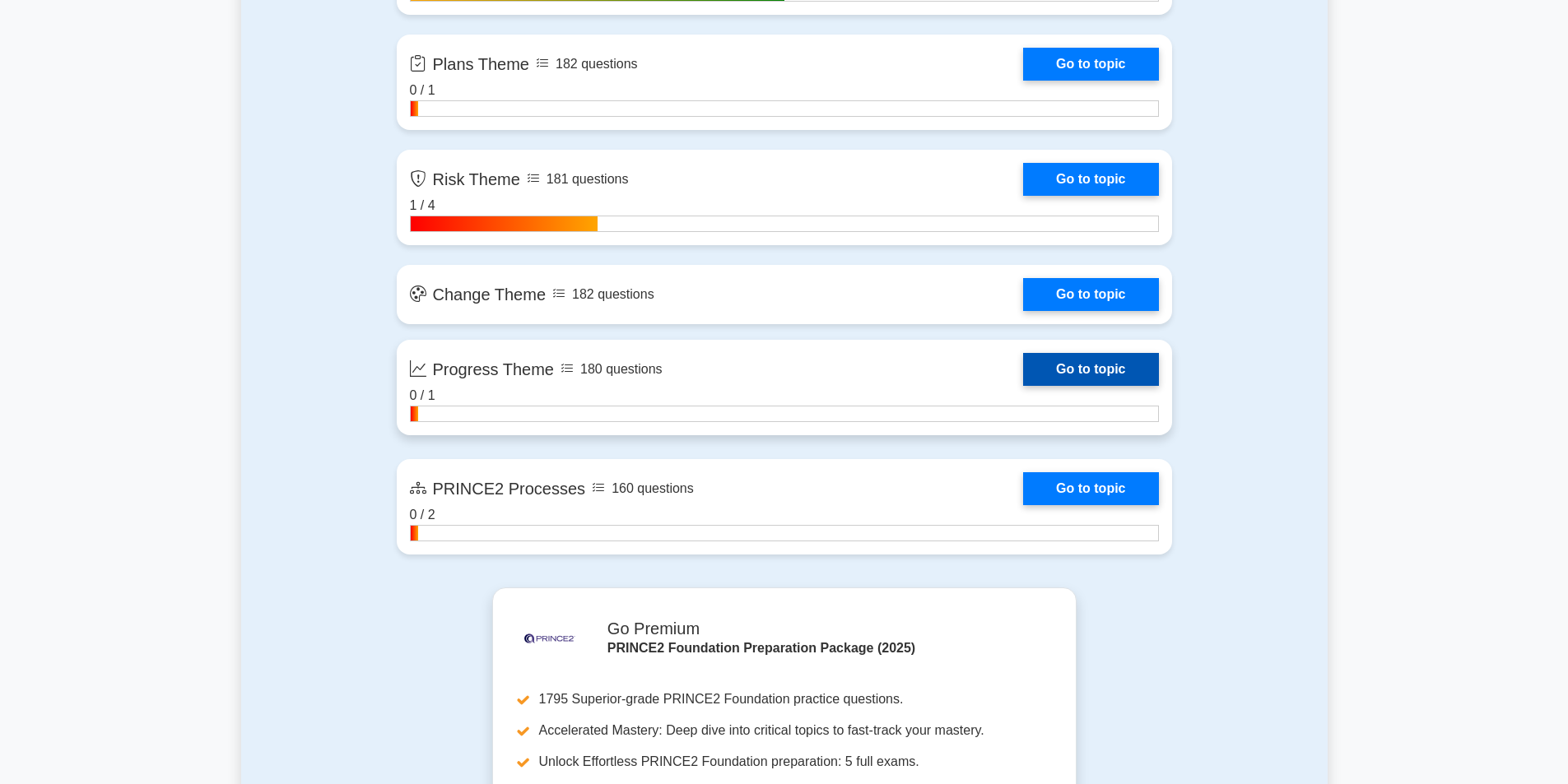
click at [1067, 374] on link "Go to topic" at bounding box center [1090, 369] width 135 height 33
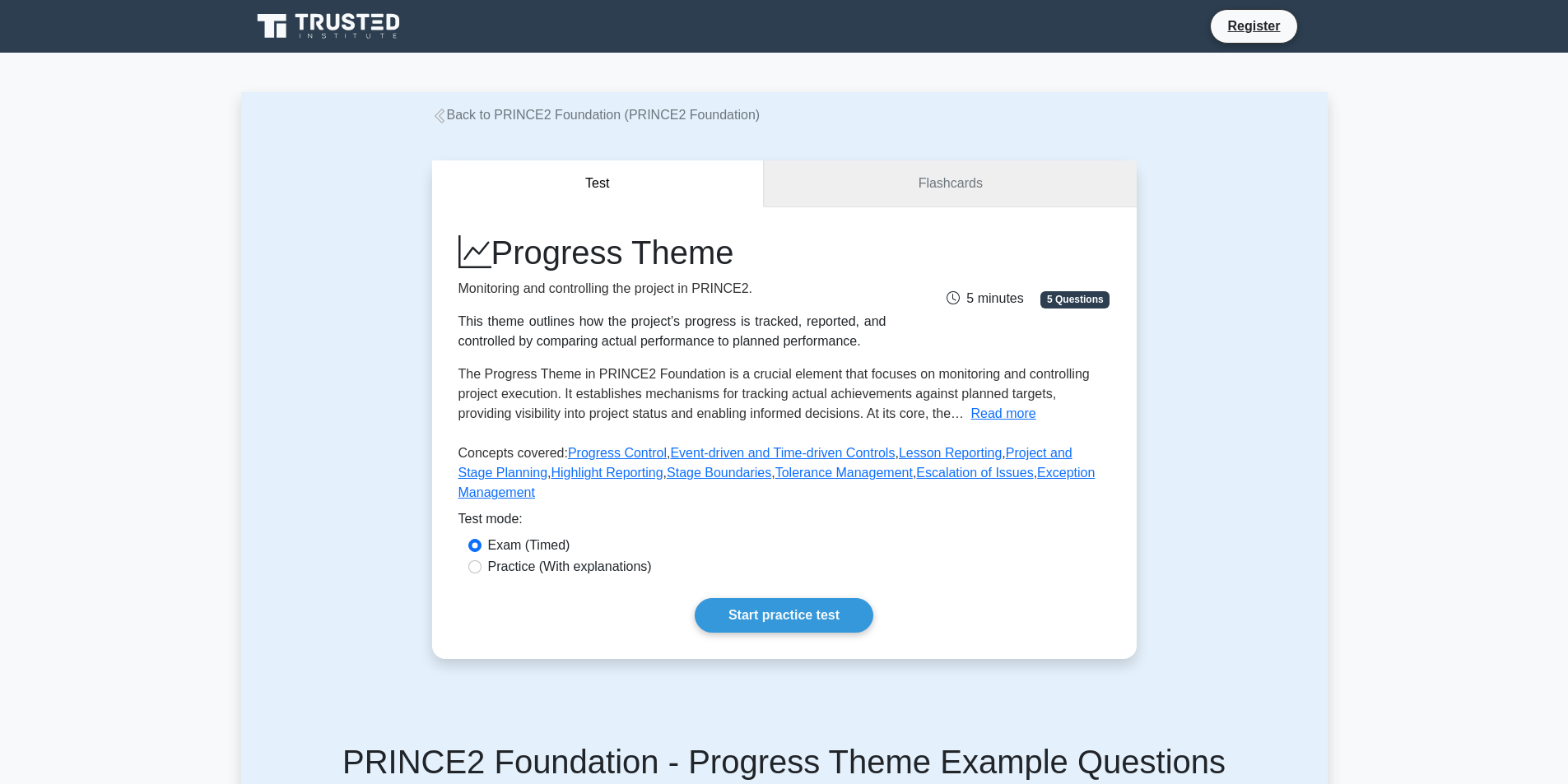
click at [882, 191] on link "Flashcards" at bounding box center [950, 183] width 372 height 47
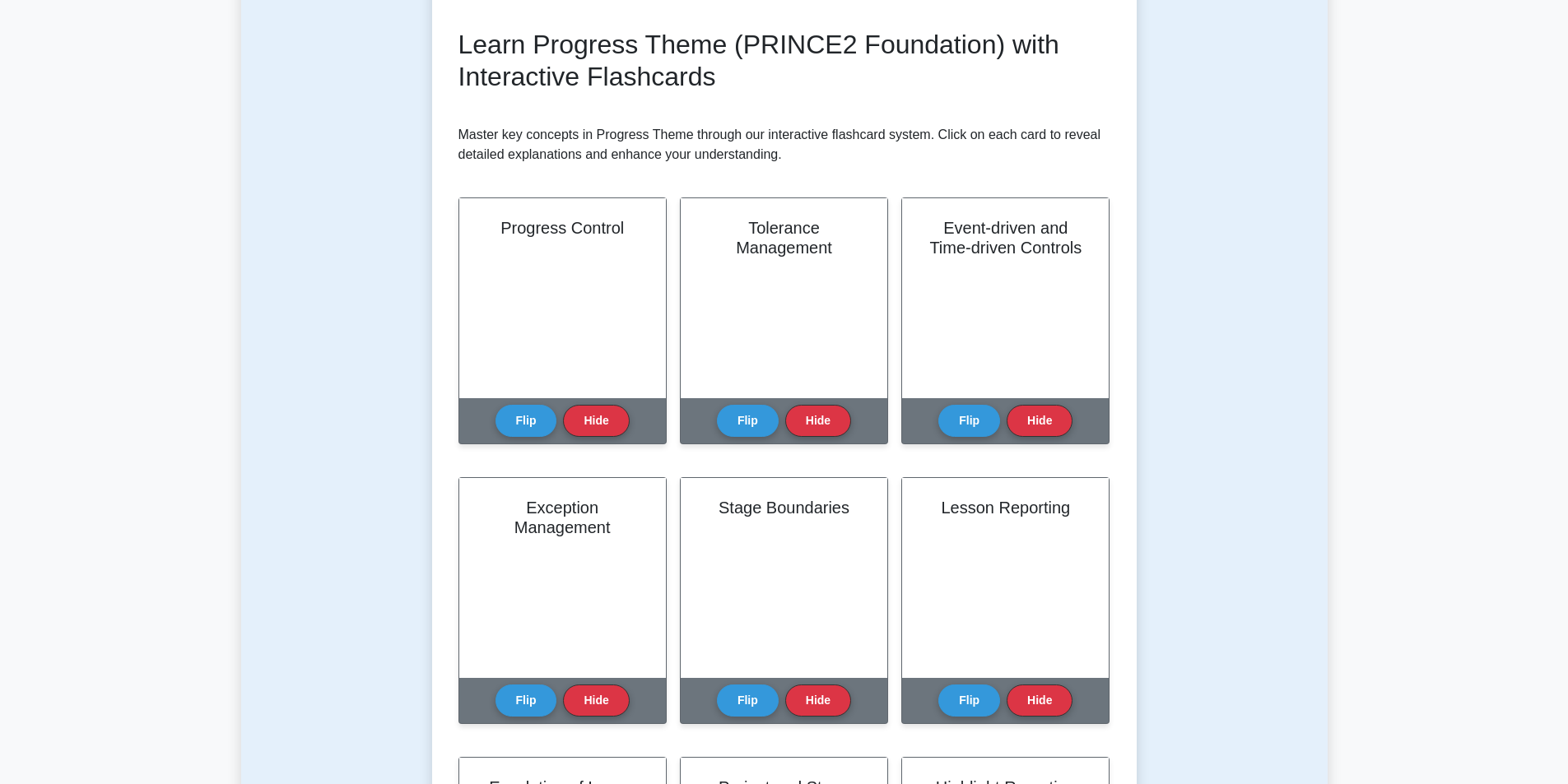
scroll to position [220, 0]
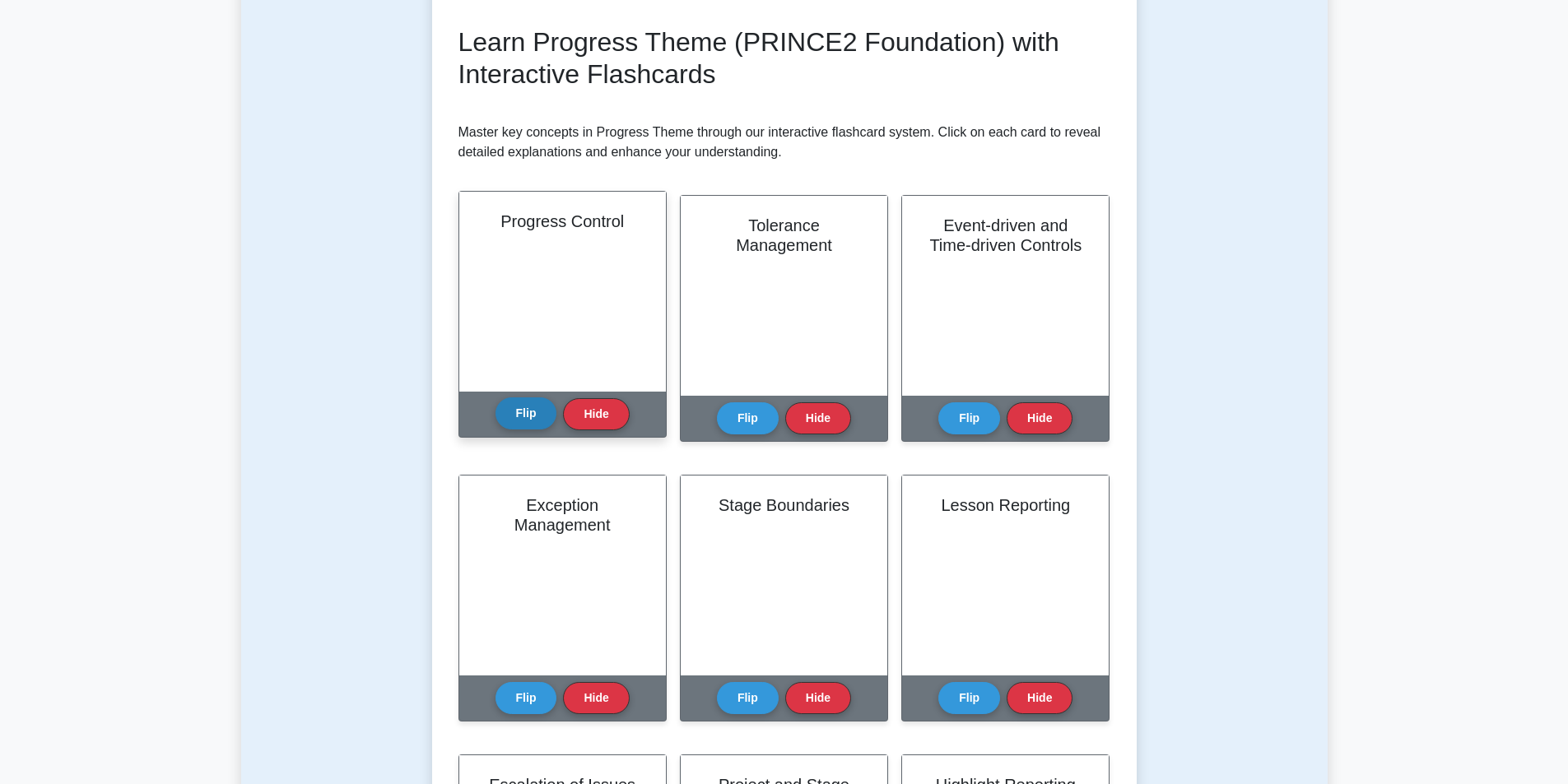
click at [533, 413] on button "Flip" at bounding box center [526, 413] width 62 height 32
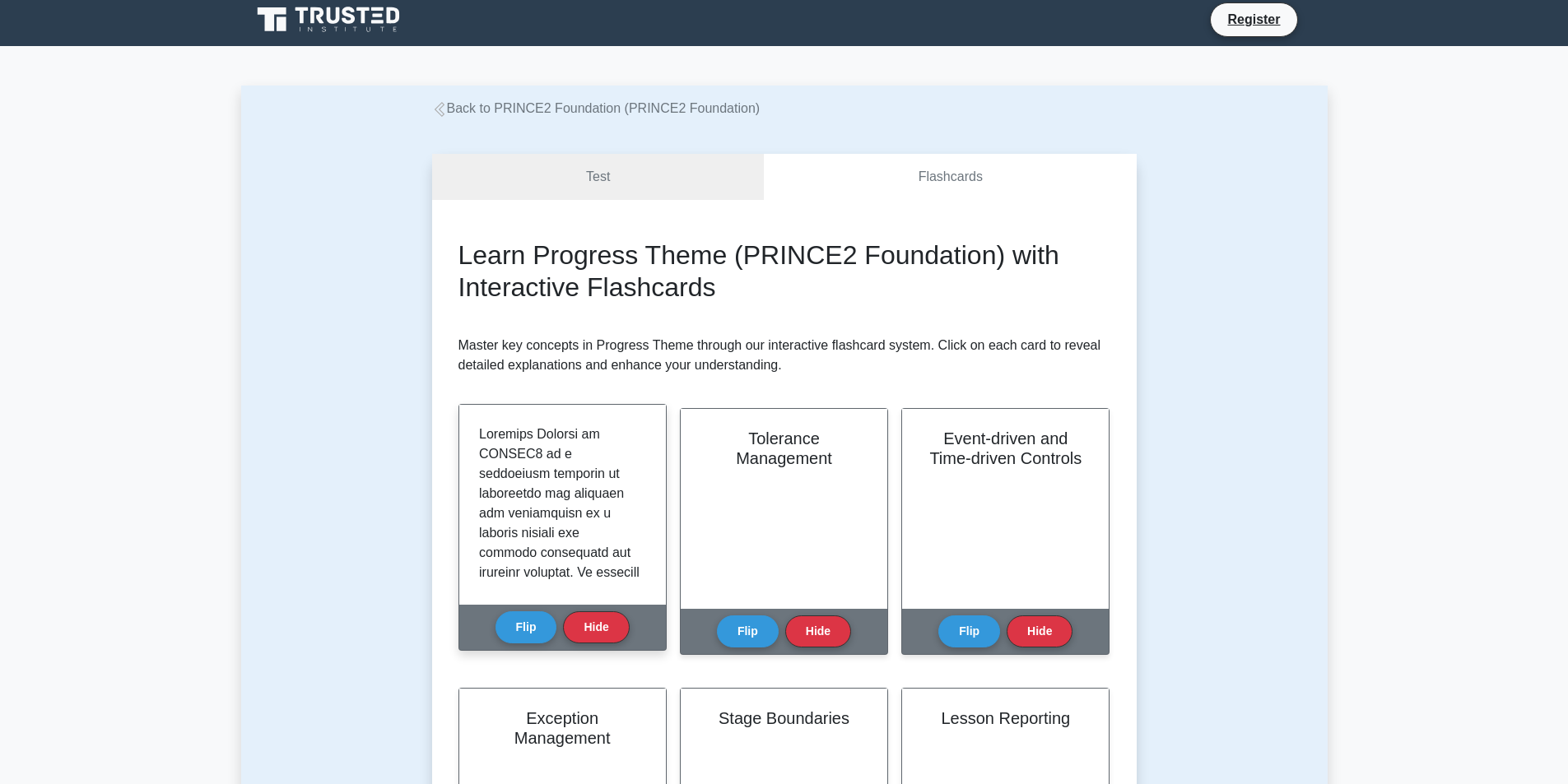
scroll to position [0, 0]
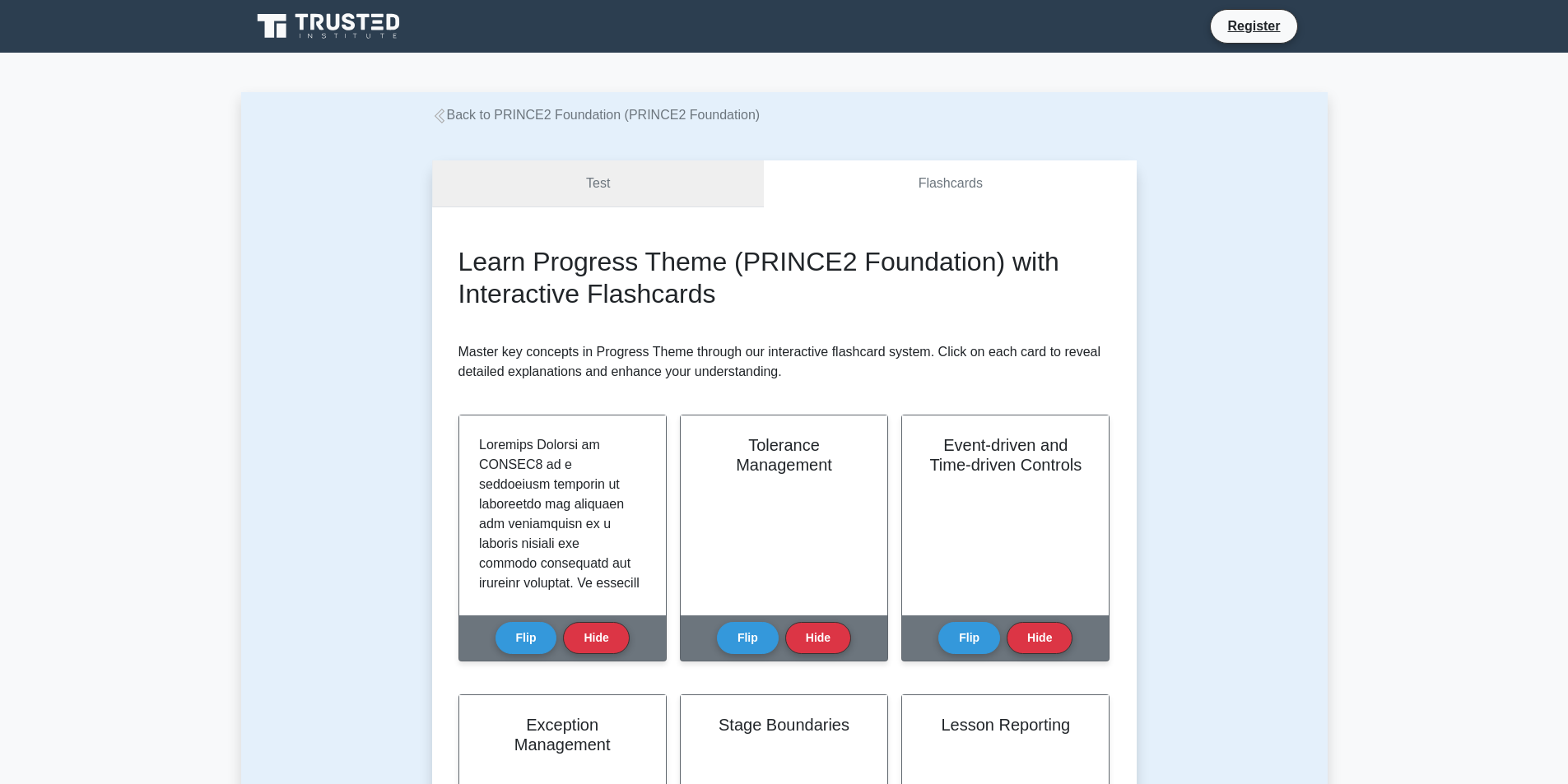
click at [610, 183] on link "Test" at bounding box center [599, 183] width 333 height 47
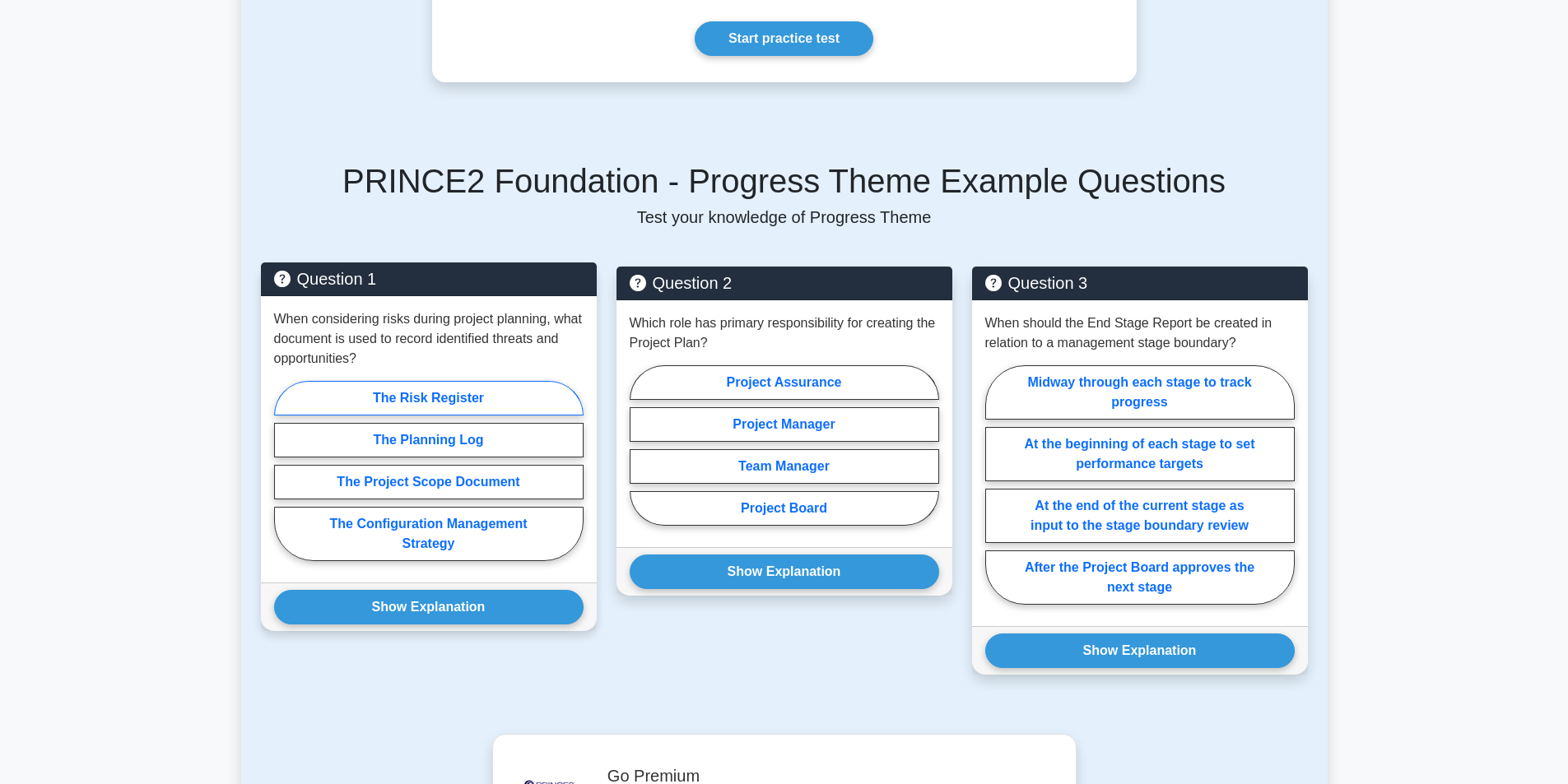
scroll to position [658, 0]
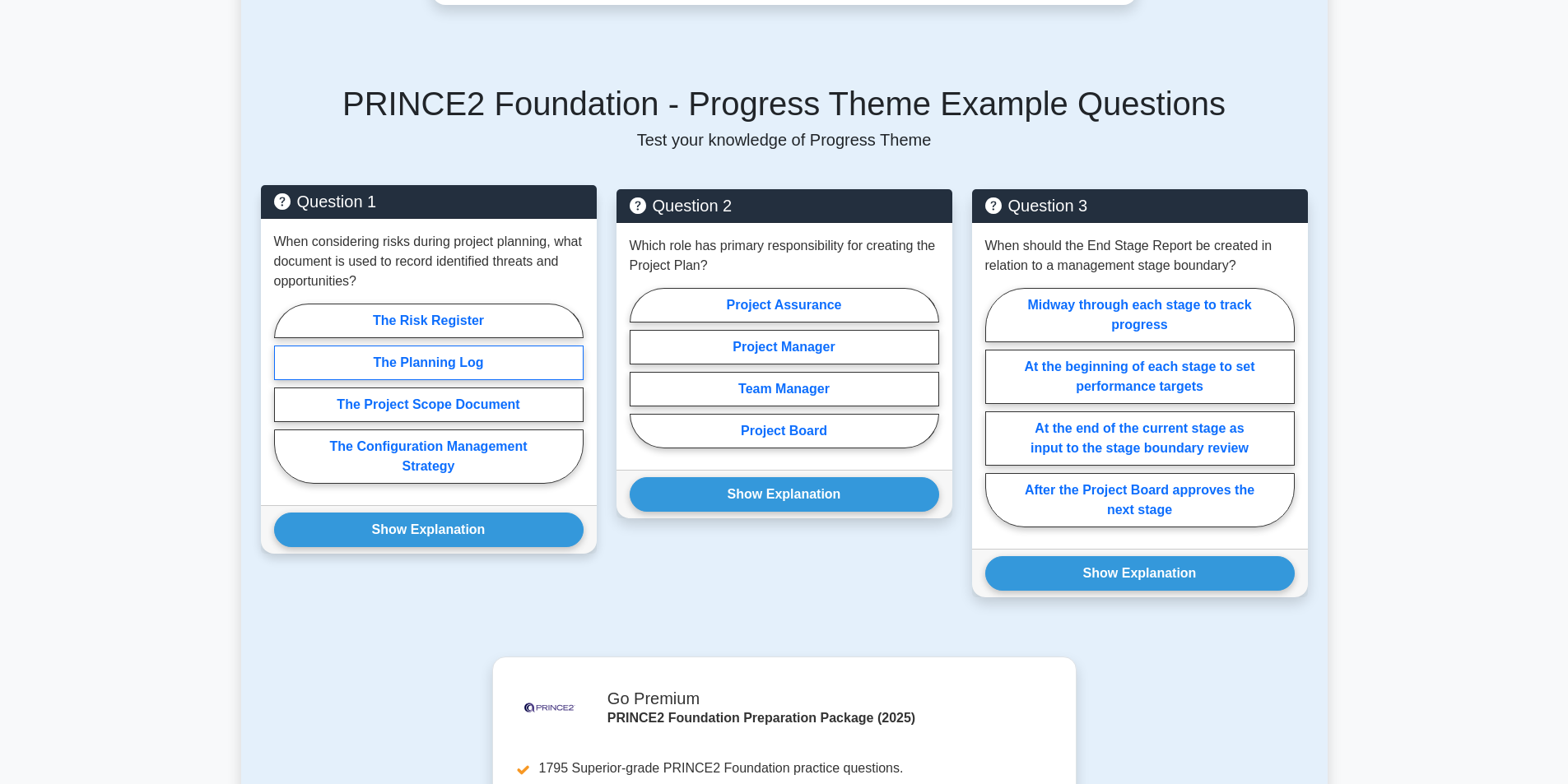
click at [466, 345] on label "The Planning Log" at bounding box center [429, 362] width 310 height 35
click at [284, 393] on input "The Planning Log" at bounding box center [279, 398] width 11 height 11
radio input "true"
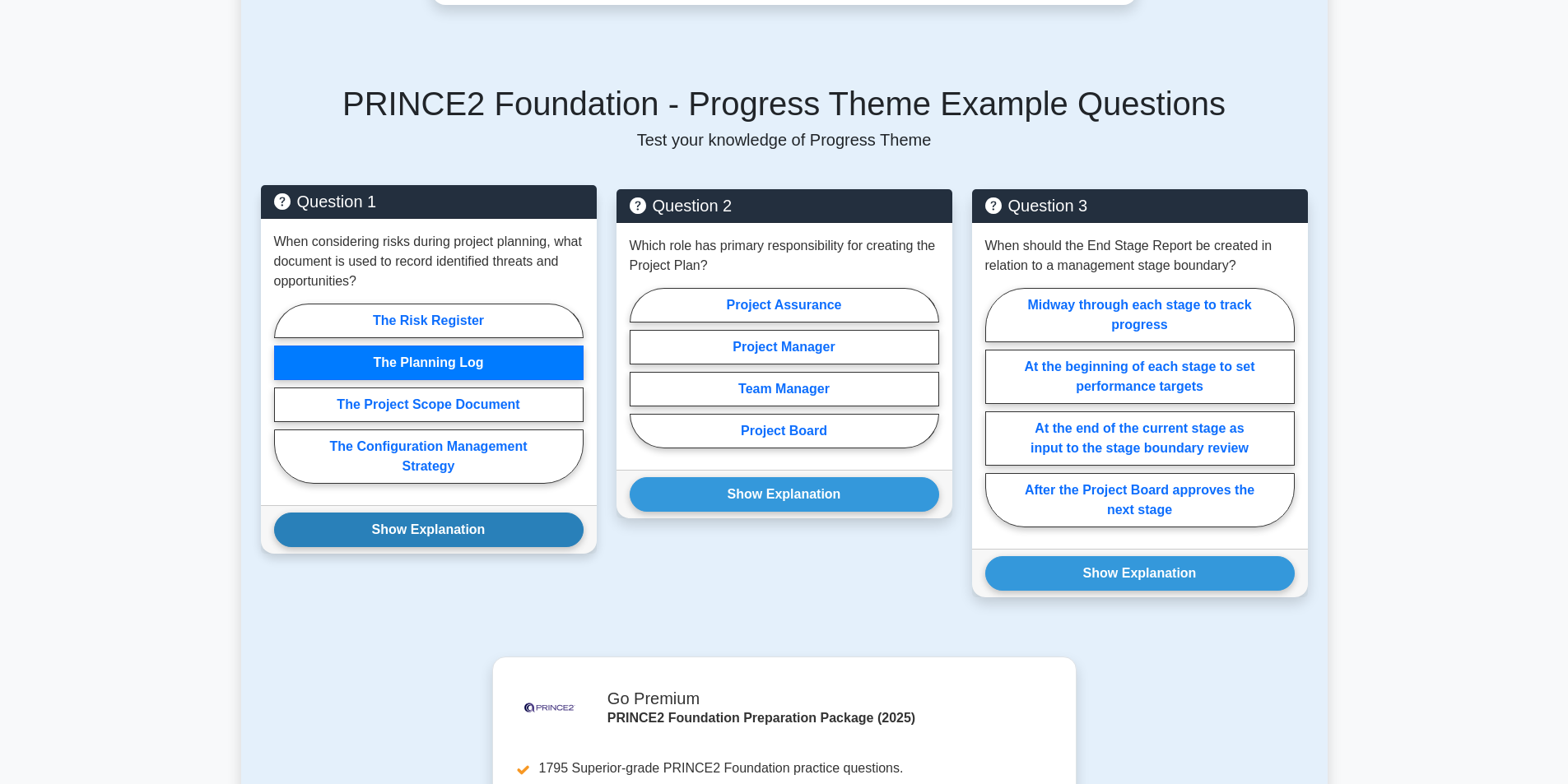
click at [470, 512] on button "Show Explanation" at bounding box center [429, 529] width 310 height 35
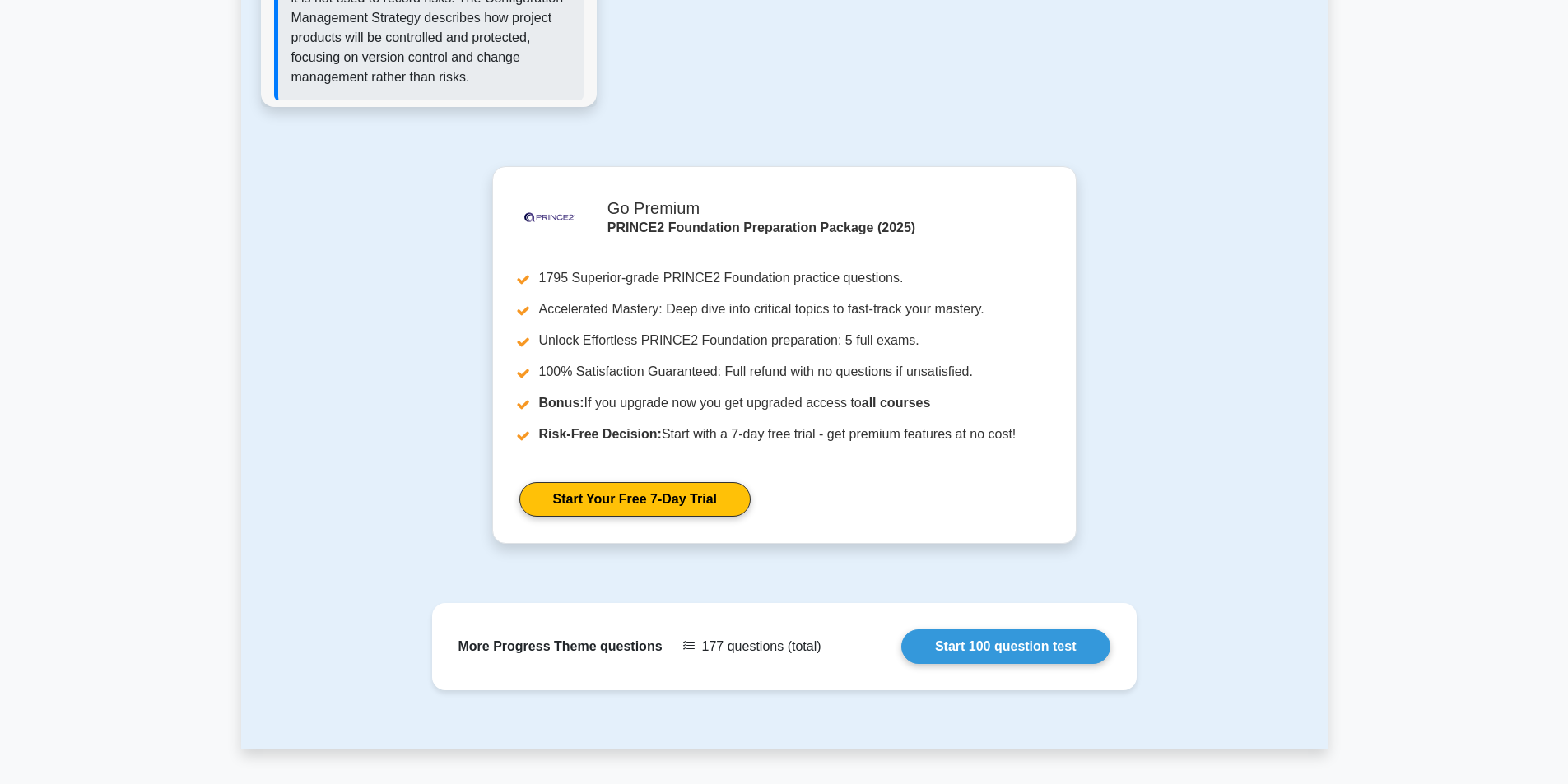
scroll to position [1536, 0]
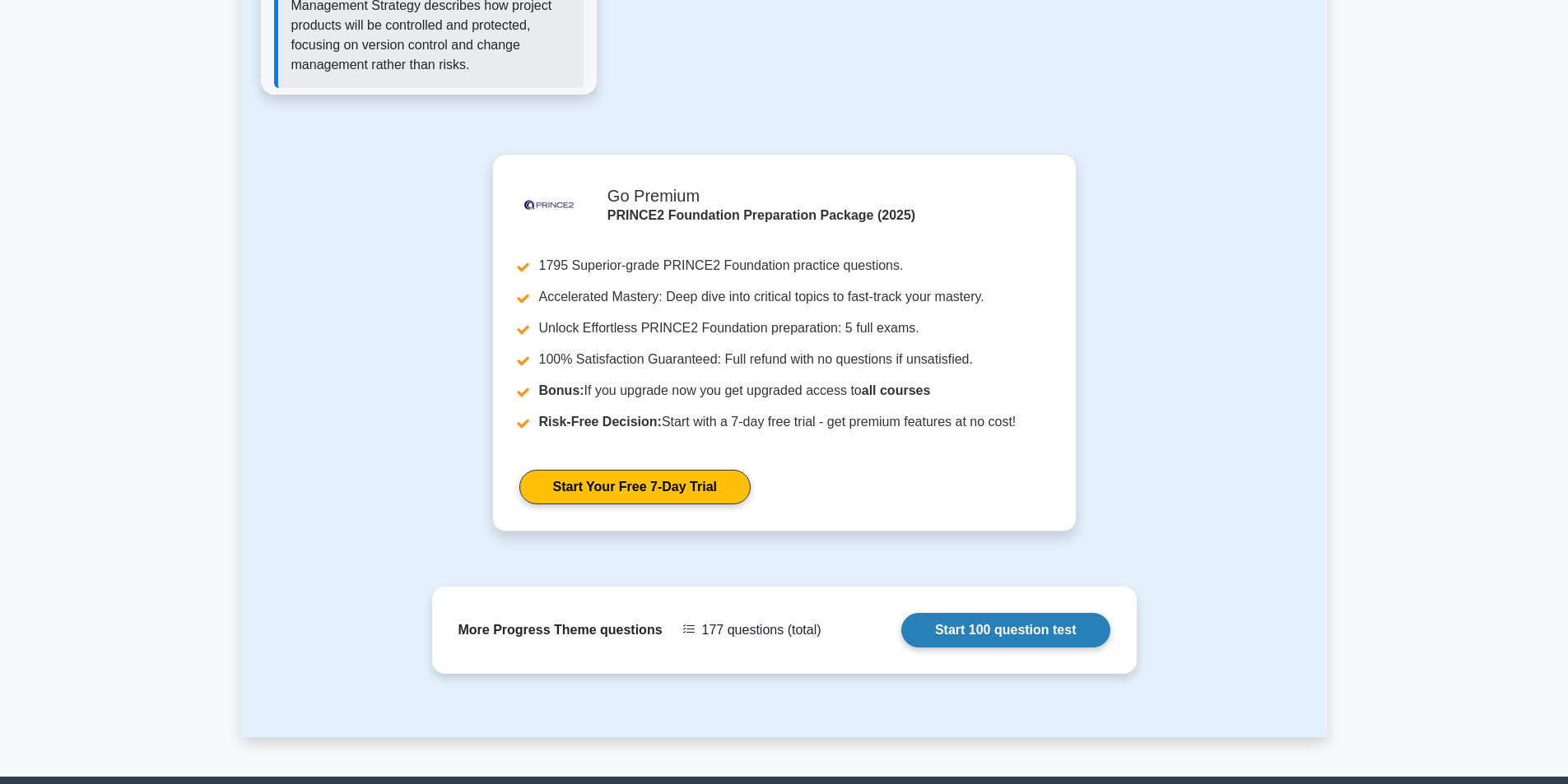
click at [991, 613] on link "Start 100 question test" at bounding box center [1006, 630] width 209 height 35
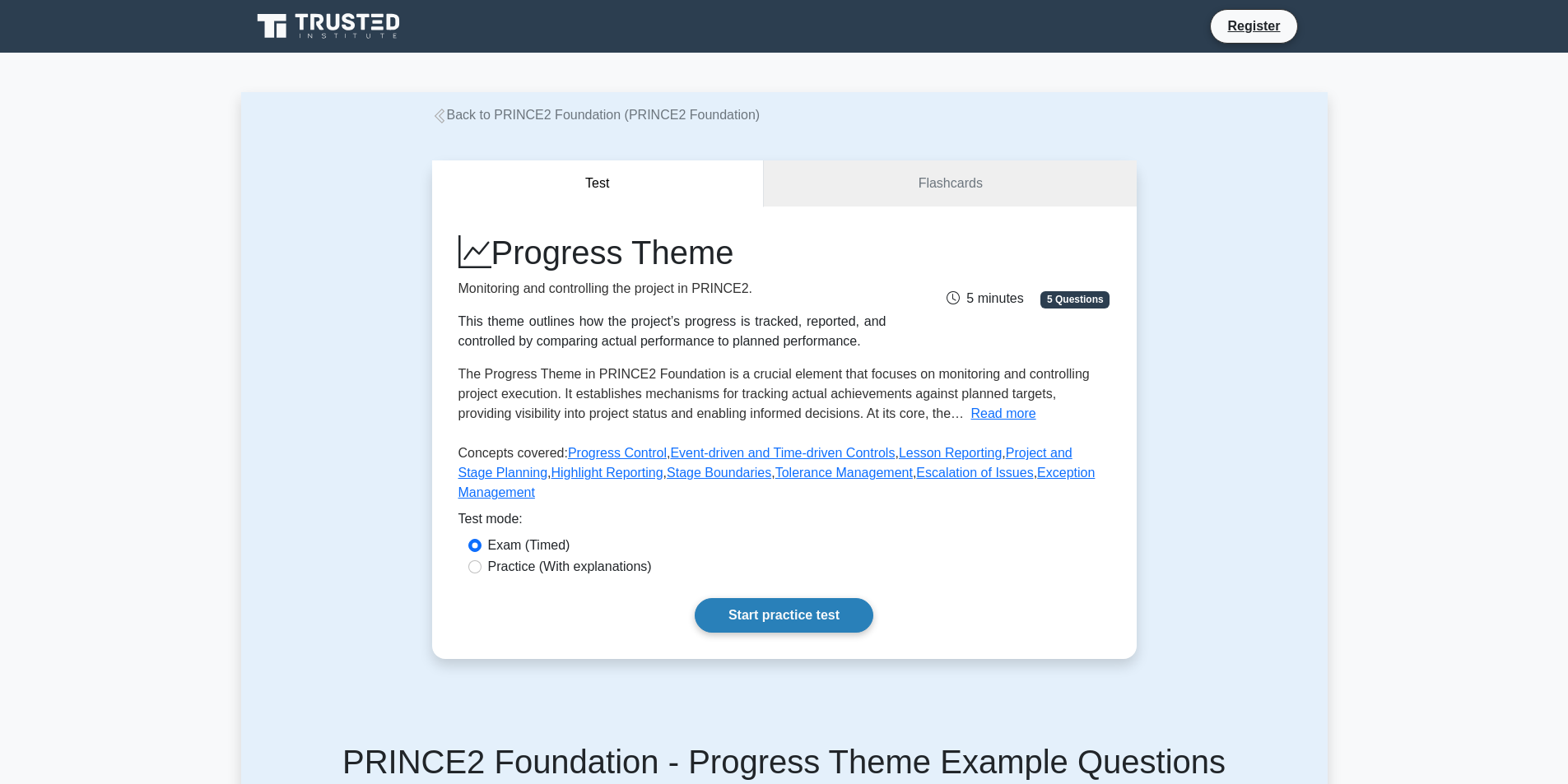
click at [827, 598] on link "Start practice test" at bounding box center [784, 615] width 178 height 35
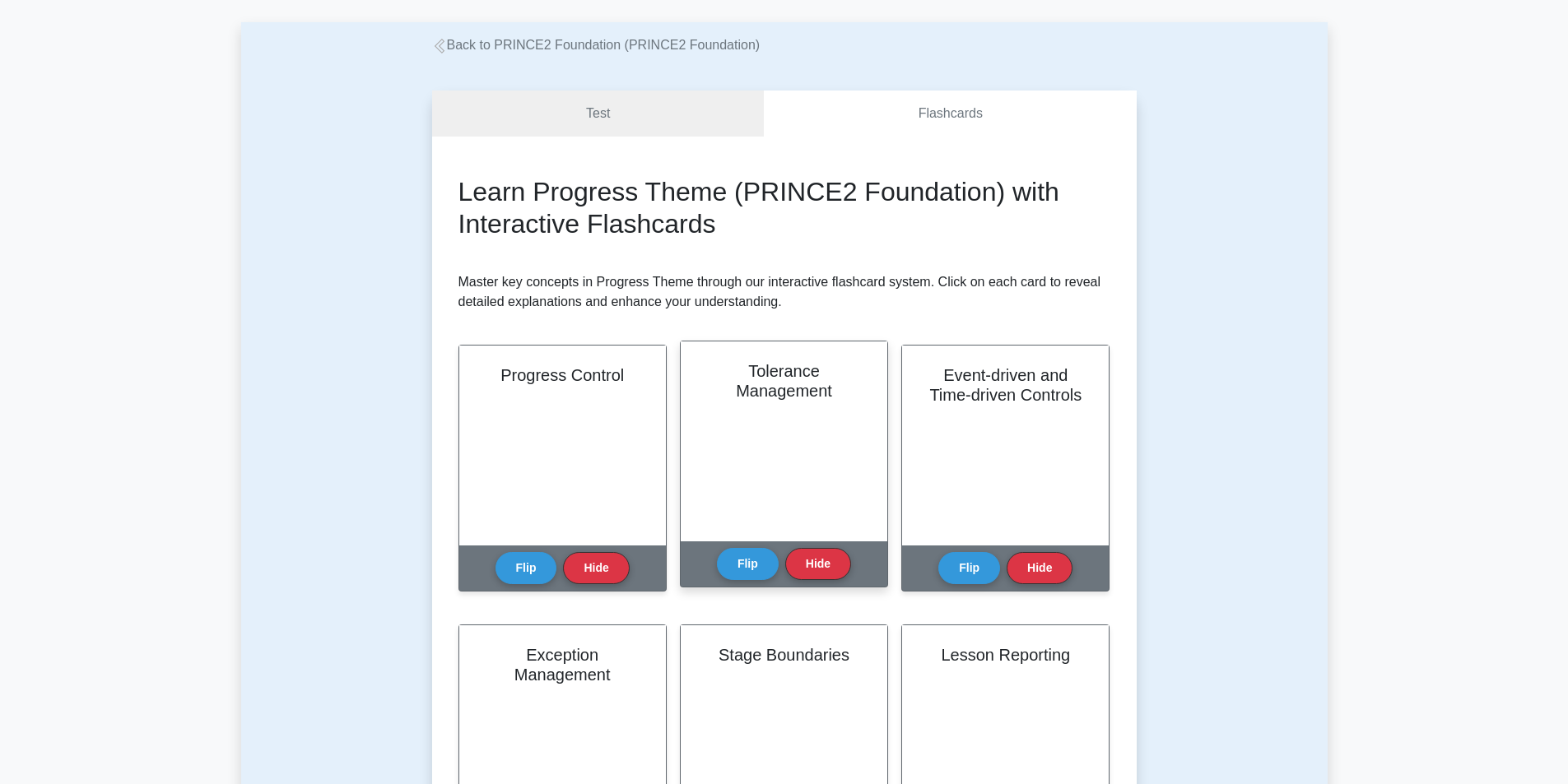
scroll to position [220, 0]
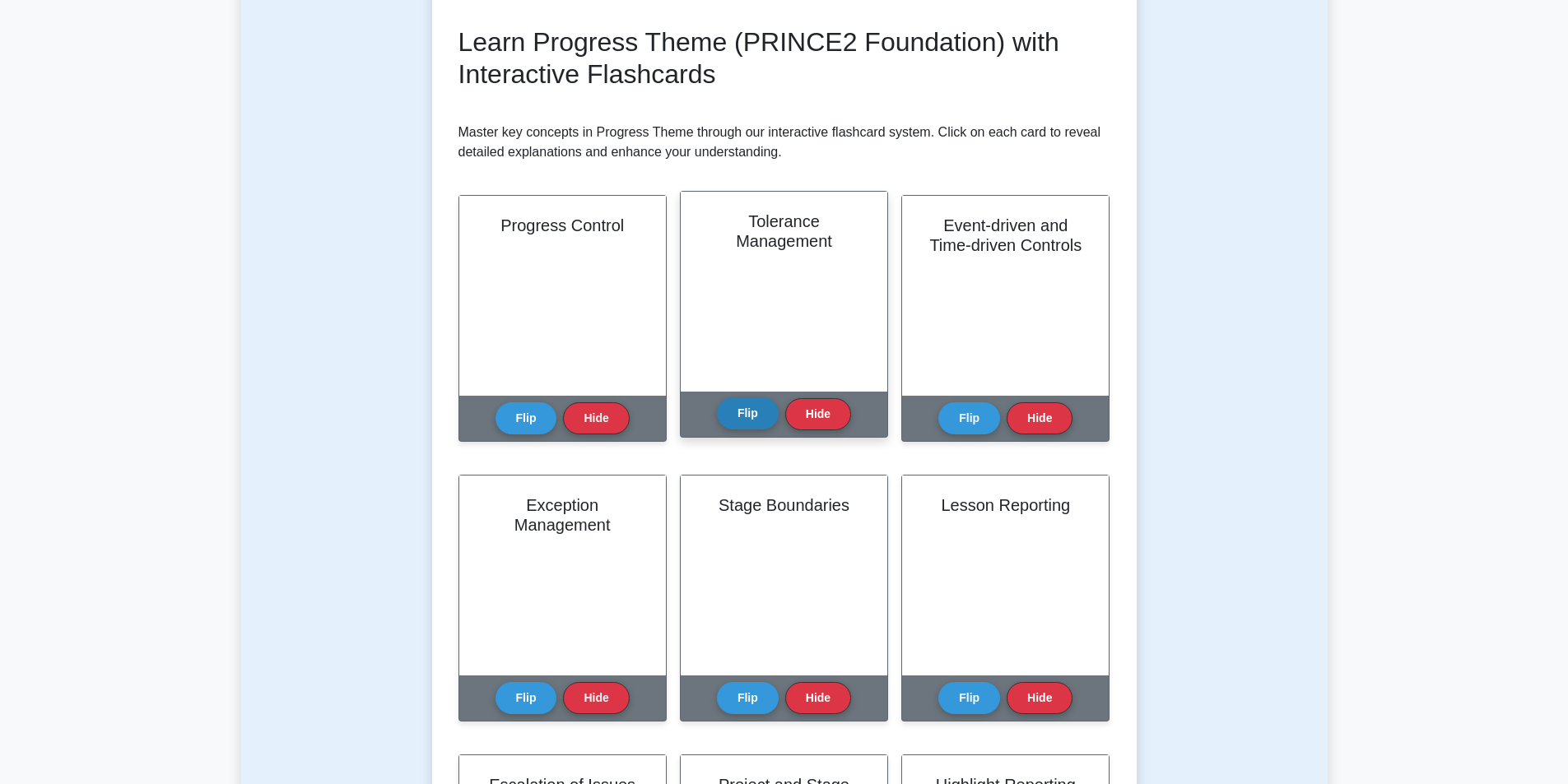
click at [752, 417] on button "Flip" at bounding box center [747, 413] width 62 height 32
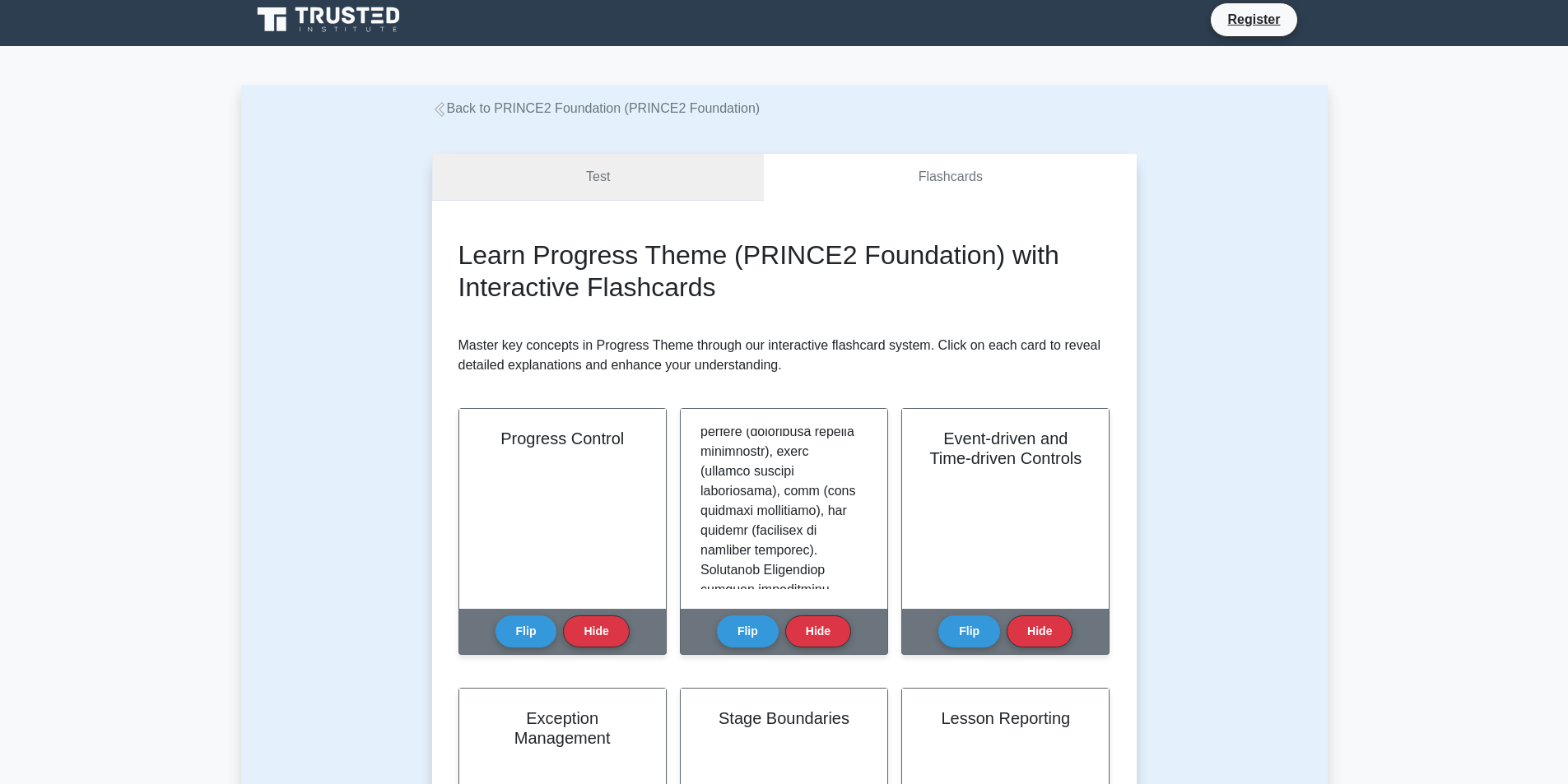
scroll to position [0, 0]
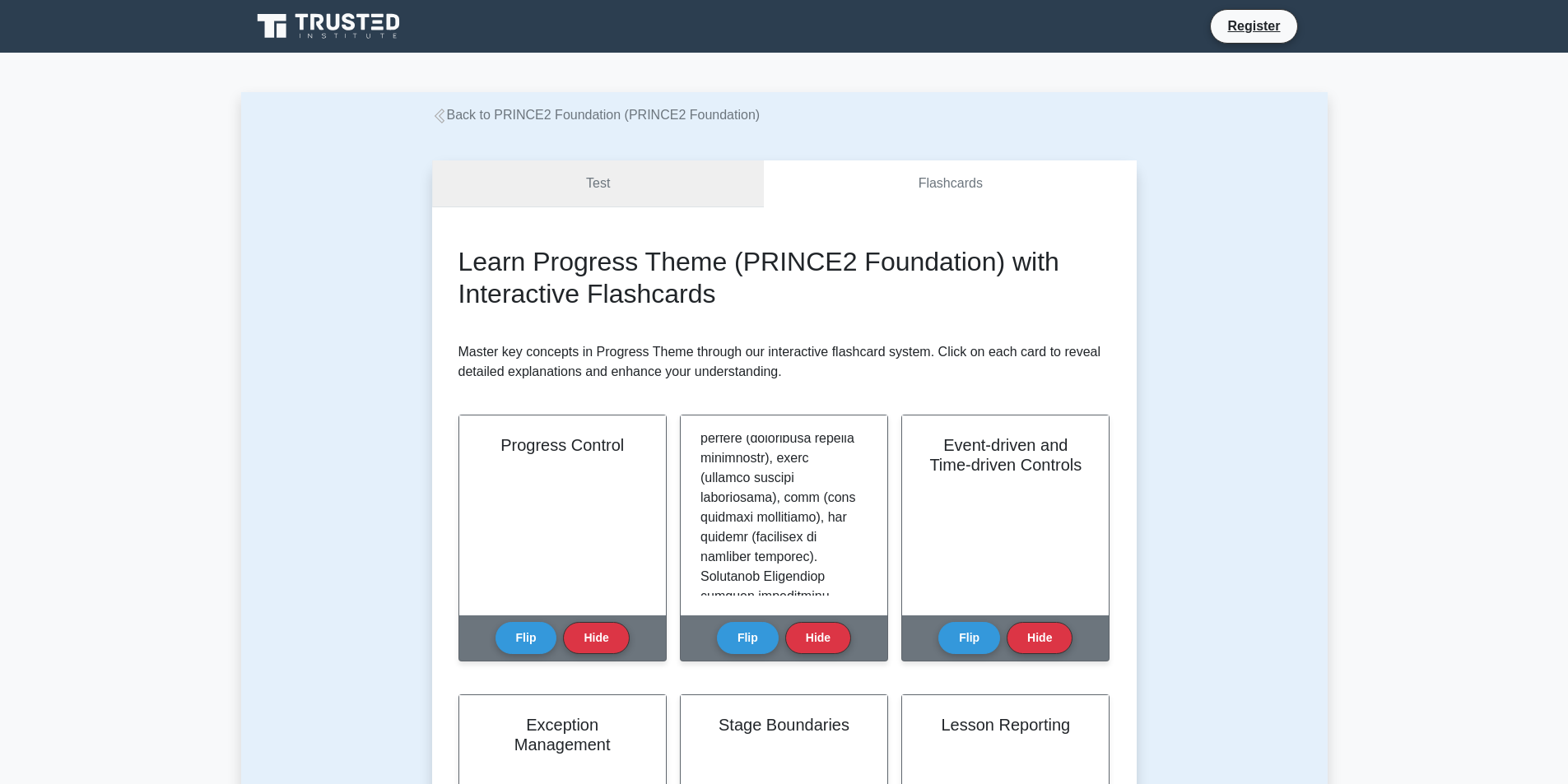
click at [672, 171] on link "Test" at bounding box center [599, 183] width 333 height 47
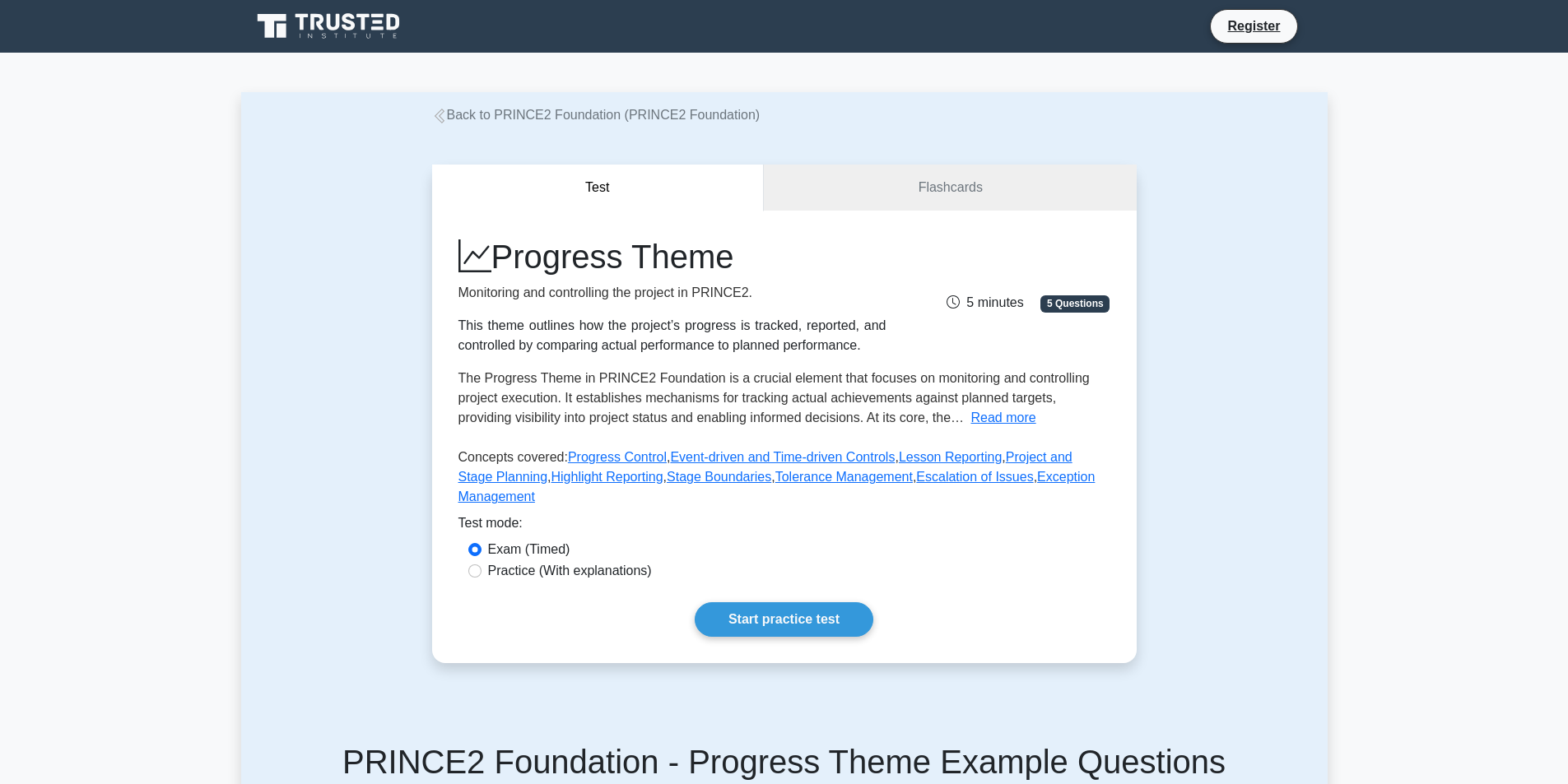
click at [469, 108] on link "Back to PRINCE2 Foundation (PRINCE2 Foundation)" at bounding box center [596, 115] width 329 height 14
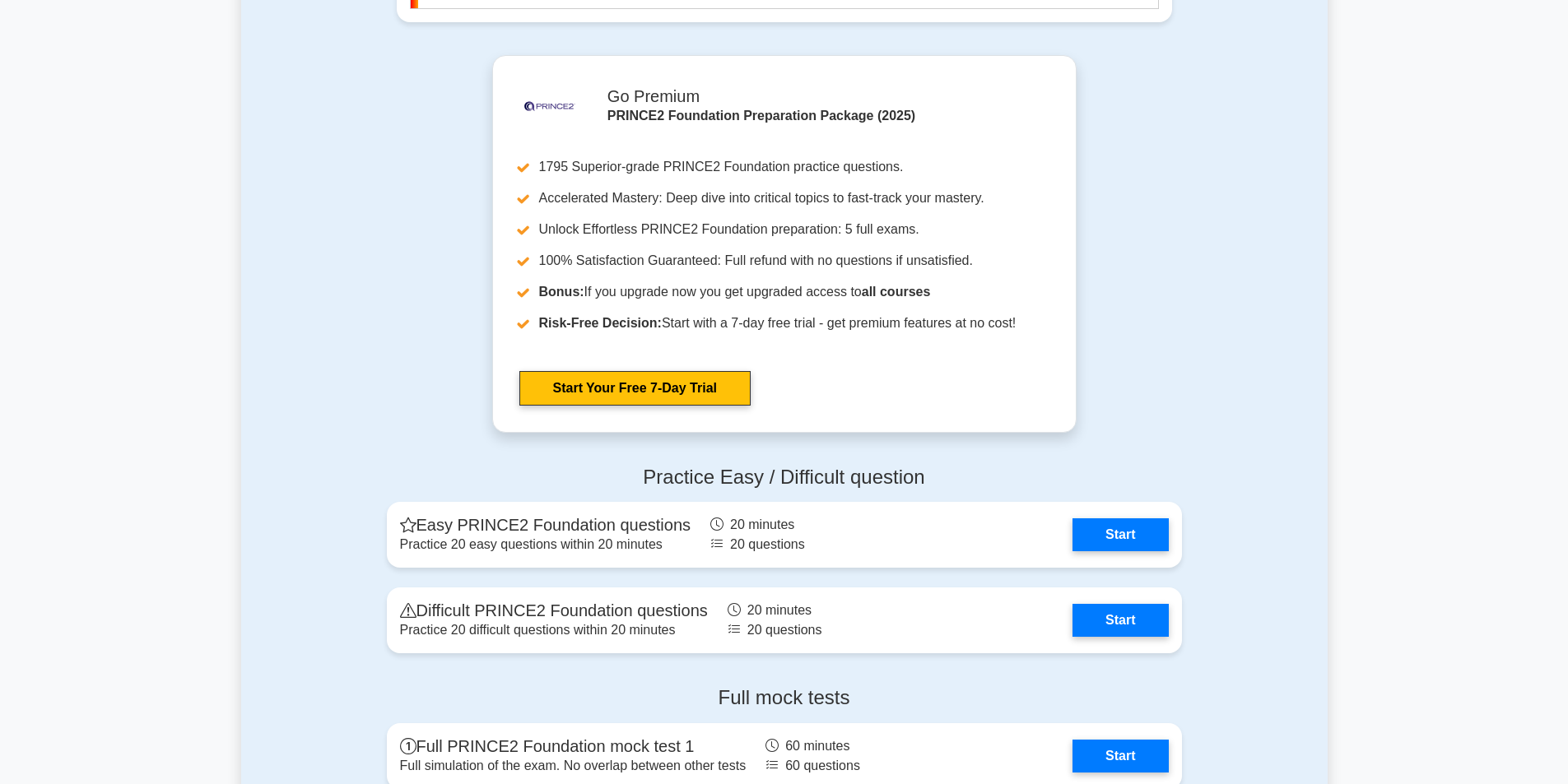
scroll to position [2412, 0]
